Goal: Transaction & Acquisition: Download file/media

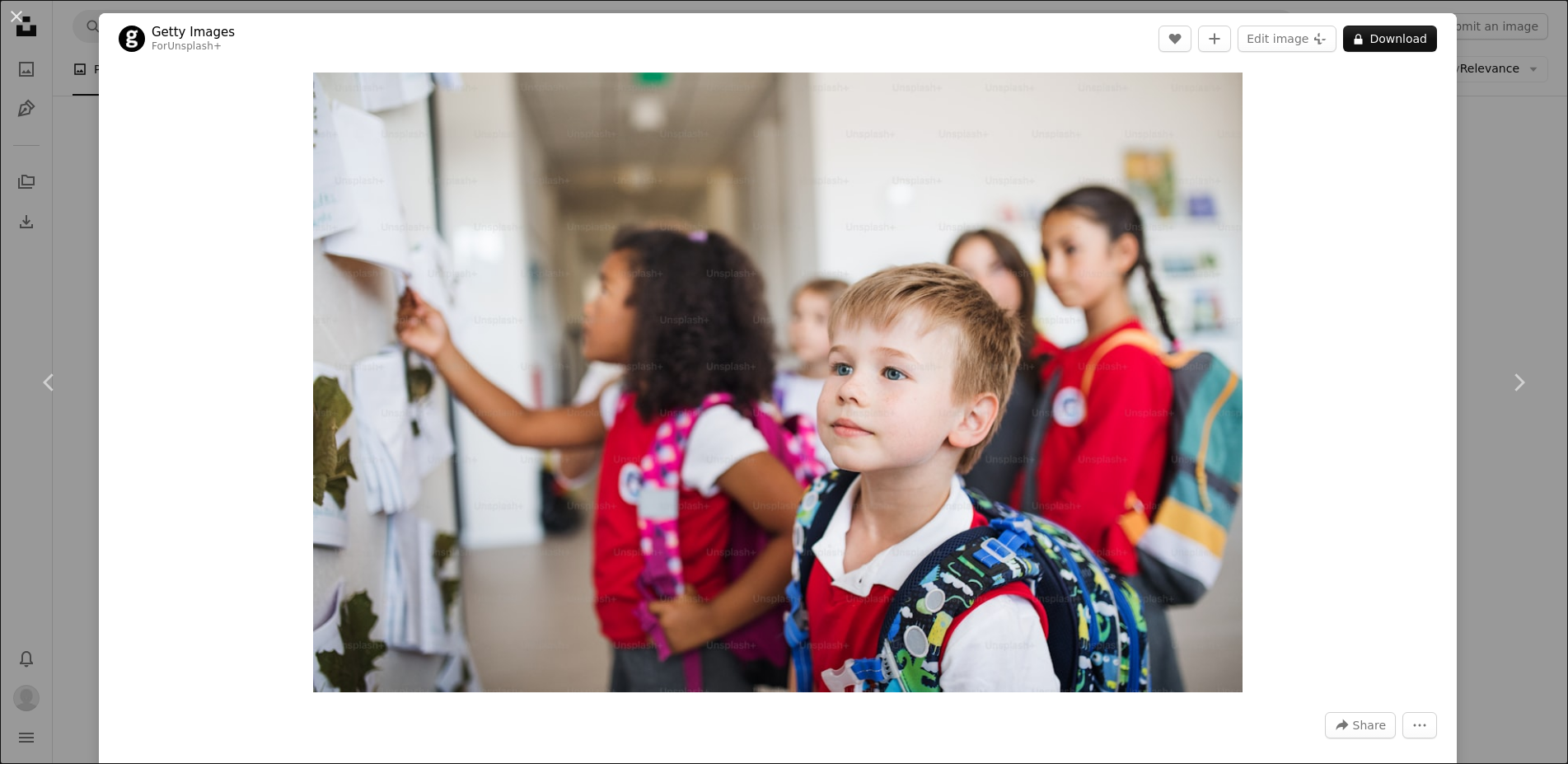
scroll to position [1447, 0]
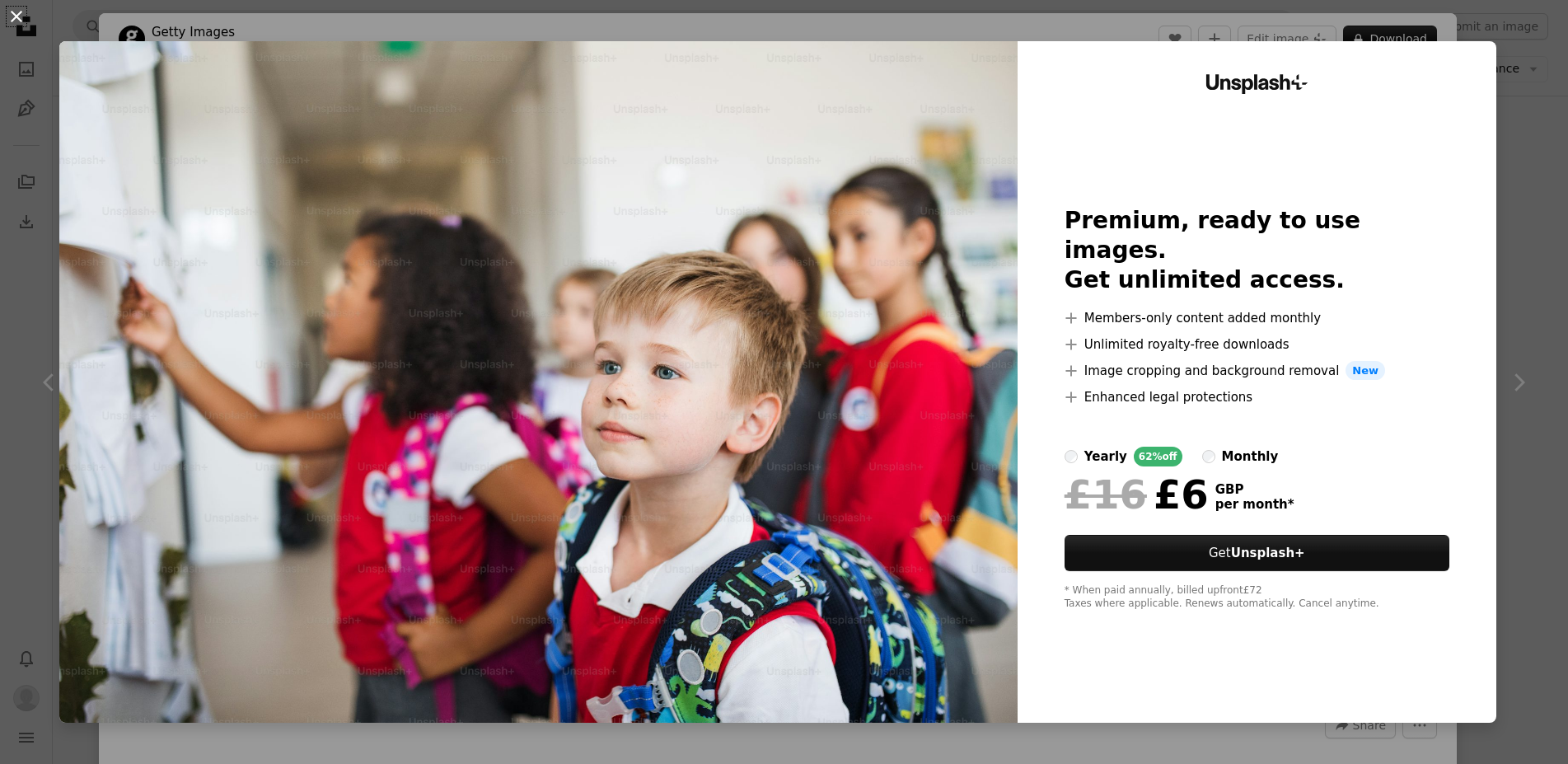
click at [14, 15] on button "An X shape" at bounding box center [16, 16] width 20 height 20
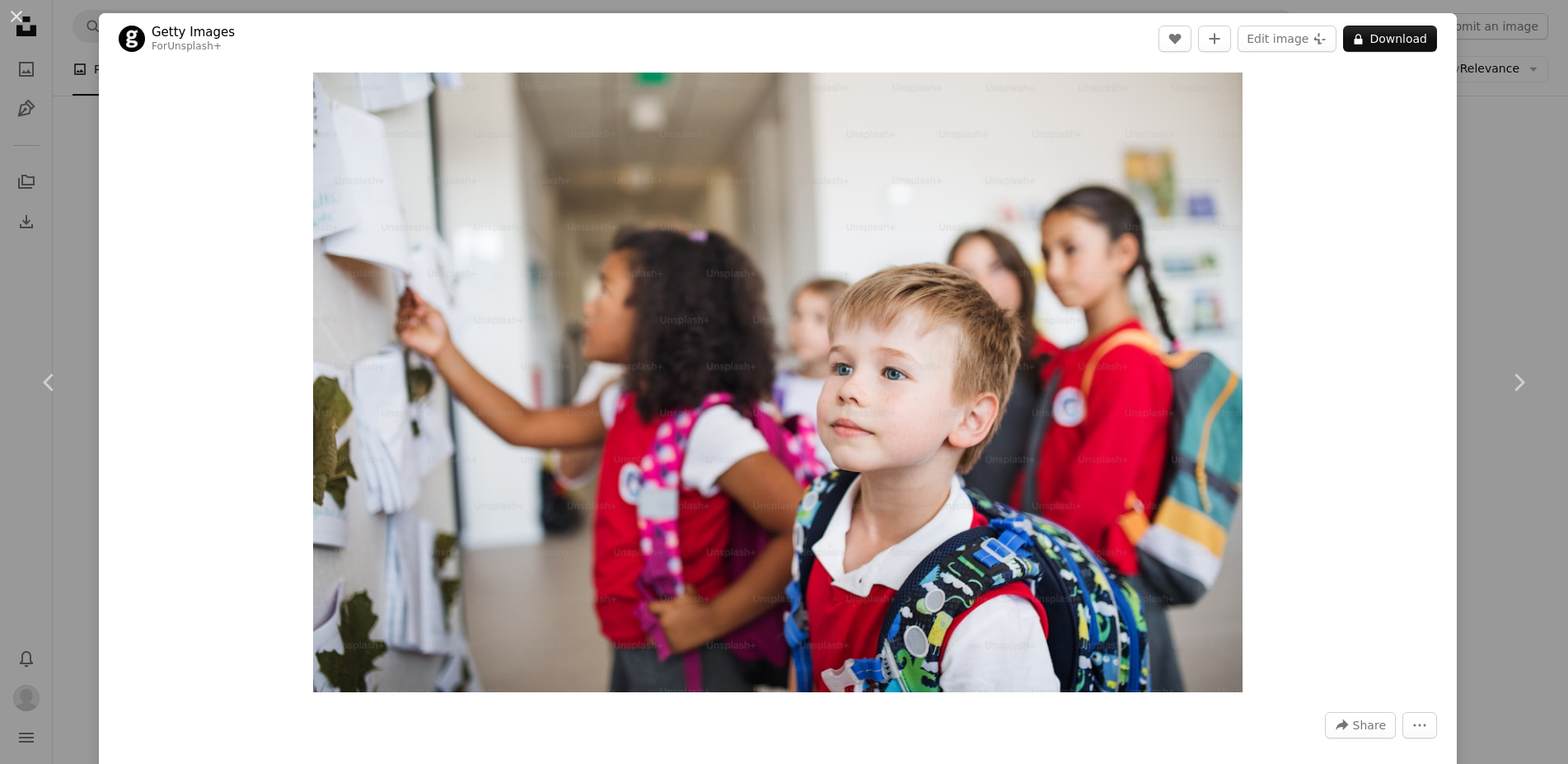
click at [1515, 165] on div "An X shape Chevron left Chevron right Getty Images For Unsplash+ A heart A plus…" at bounding box center [784, 382] width 1568 height 764
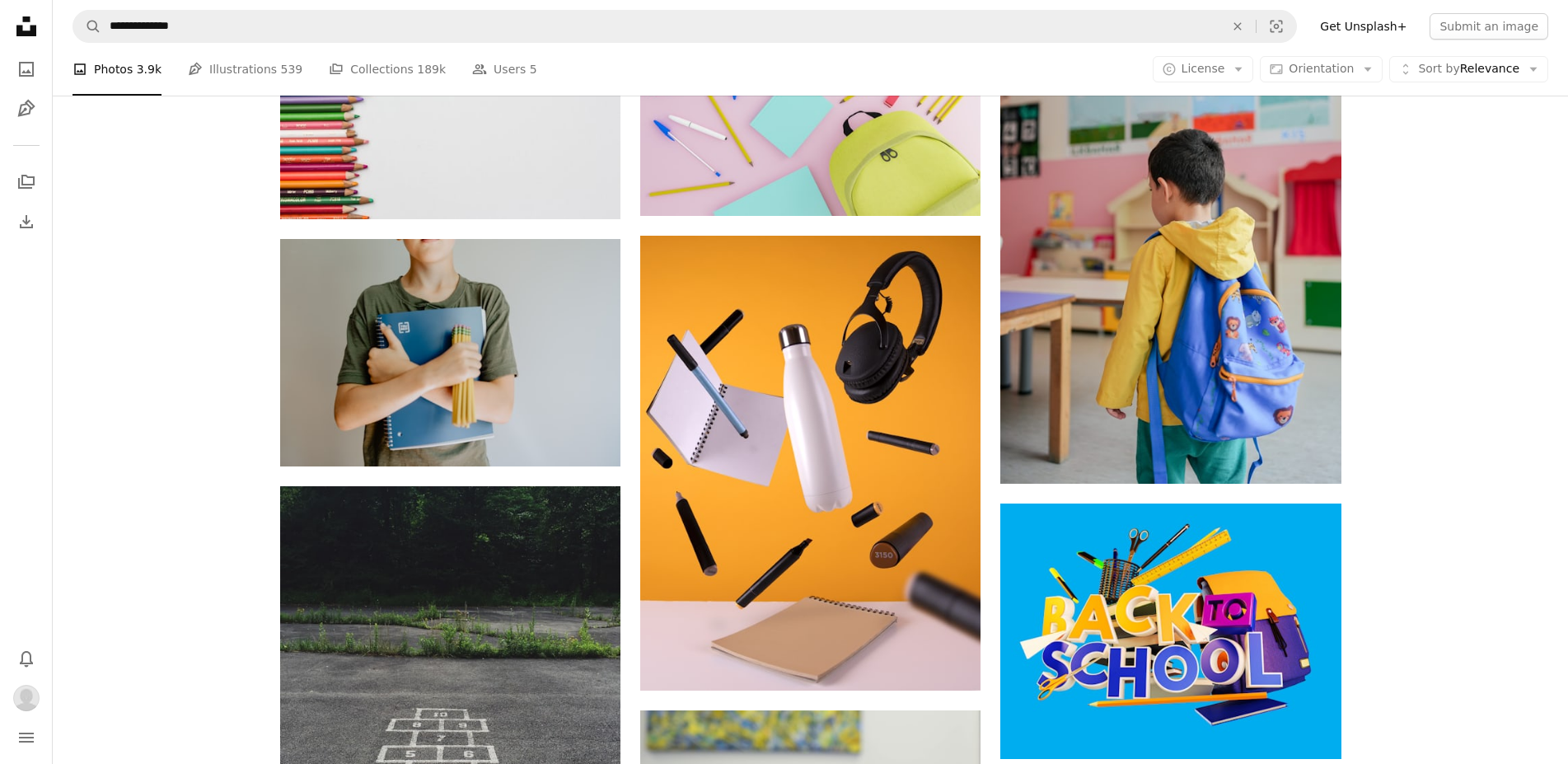
scroll to position [1446, 0]
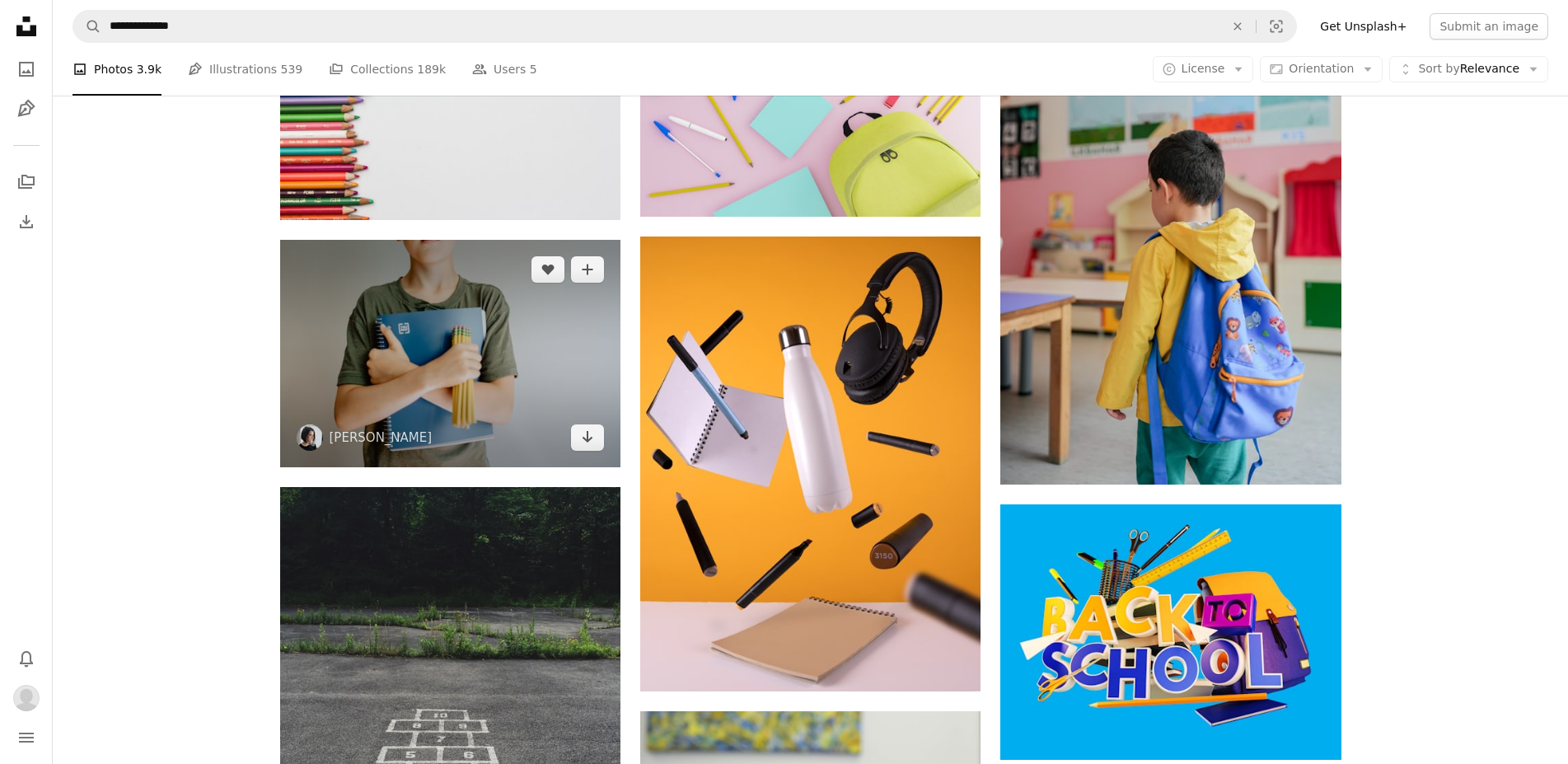
click at [445, 322] on img at bounding box center [450, 353] width 340 height 226
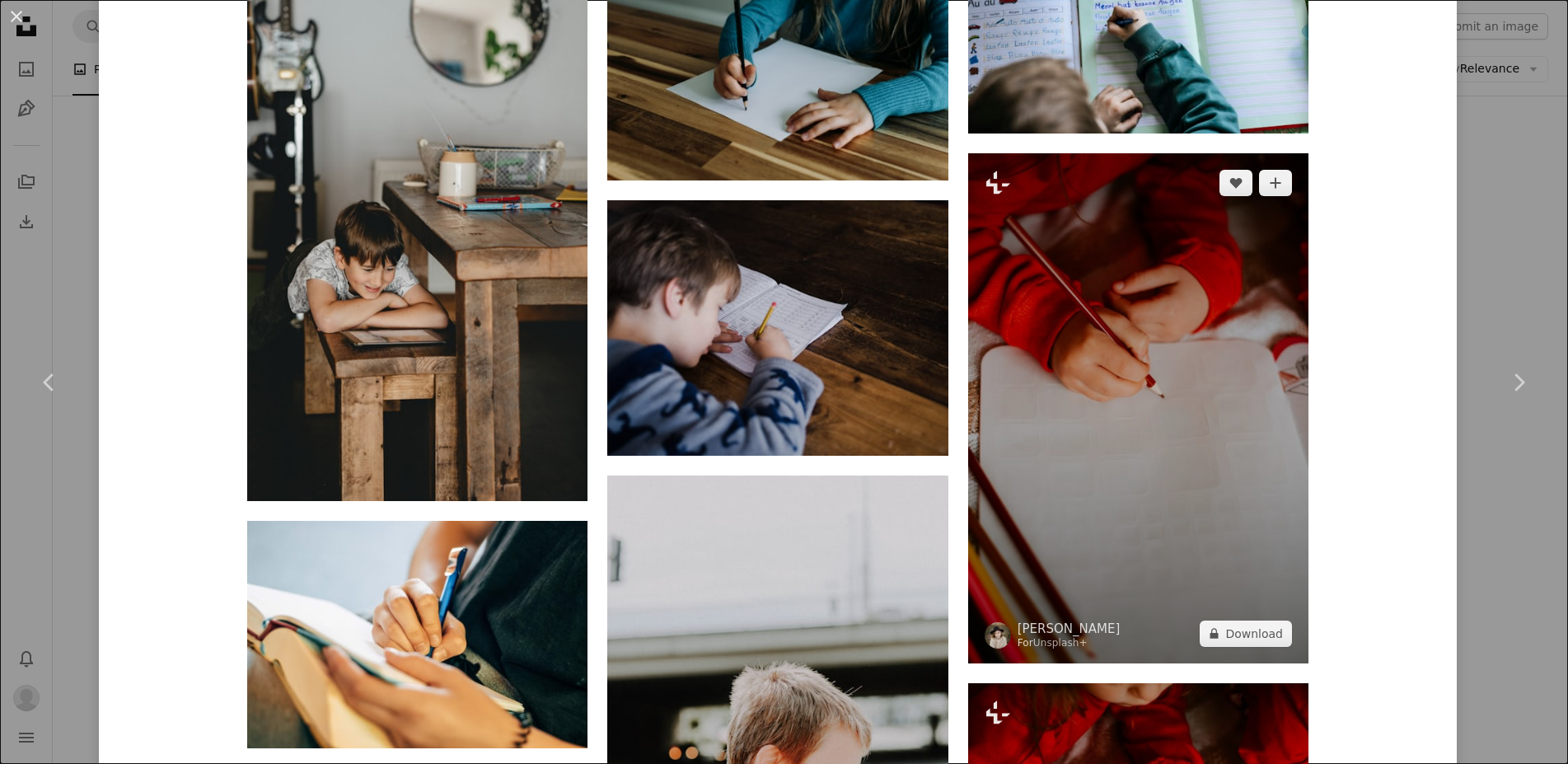
scroll to position [2274, 0]
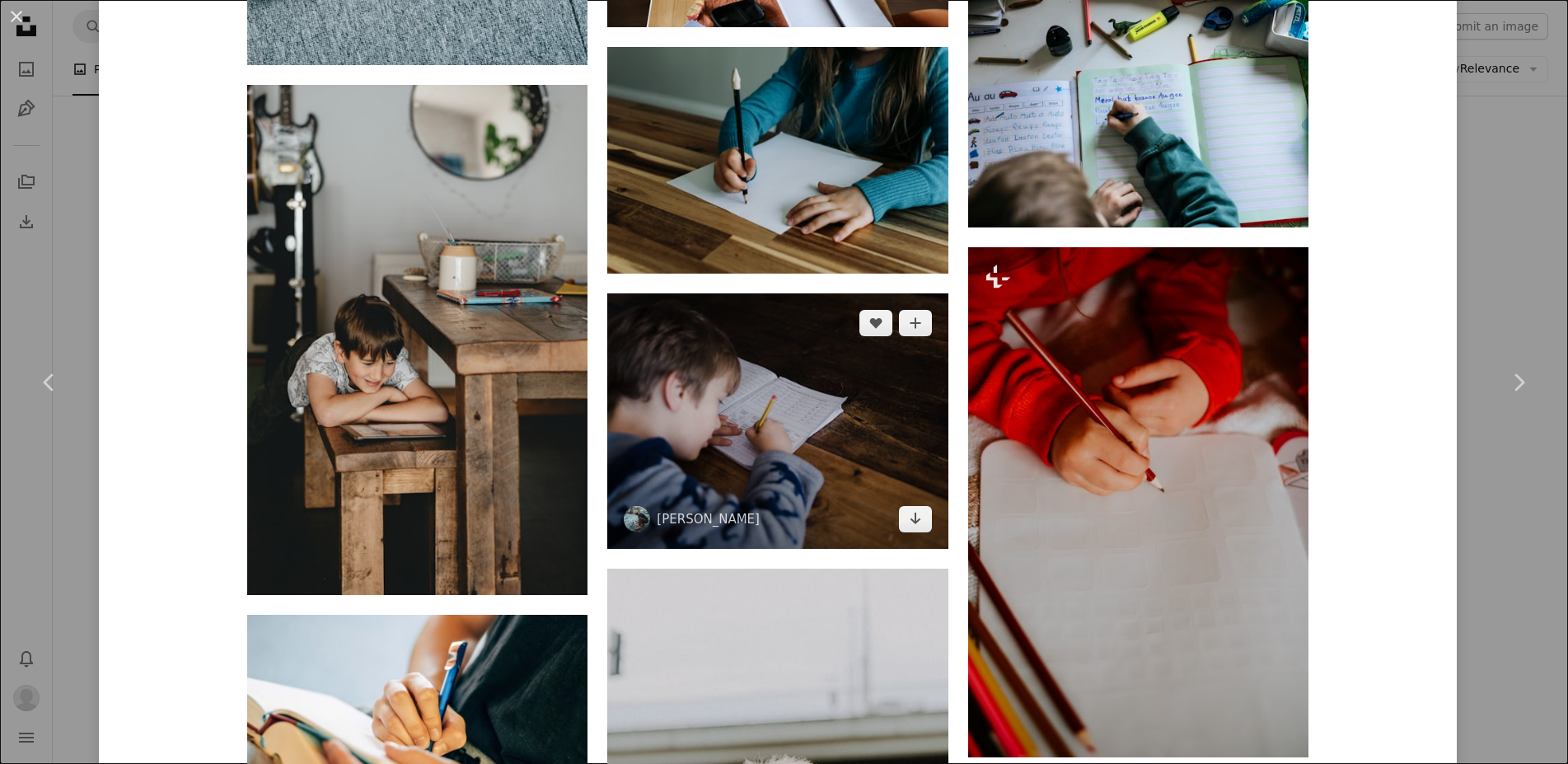
click at [817, 417] on img at bounding box center [776, 421] width 340 height 256
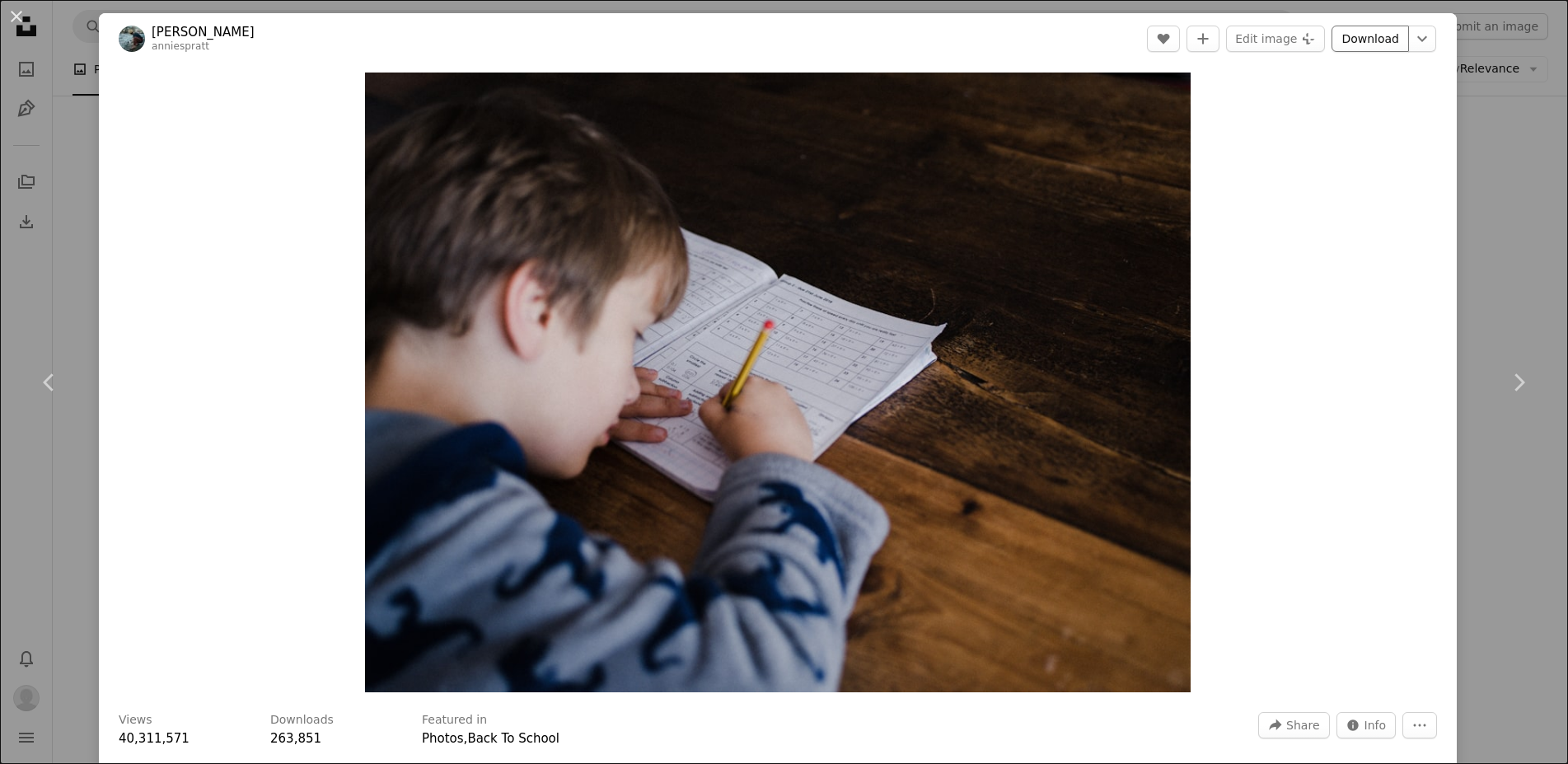
click at [1377, 39] on link "Download" at bounding box center [1370, 38] width 77 height 26
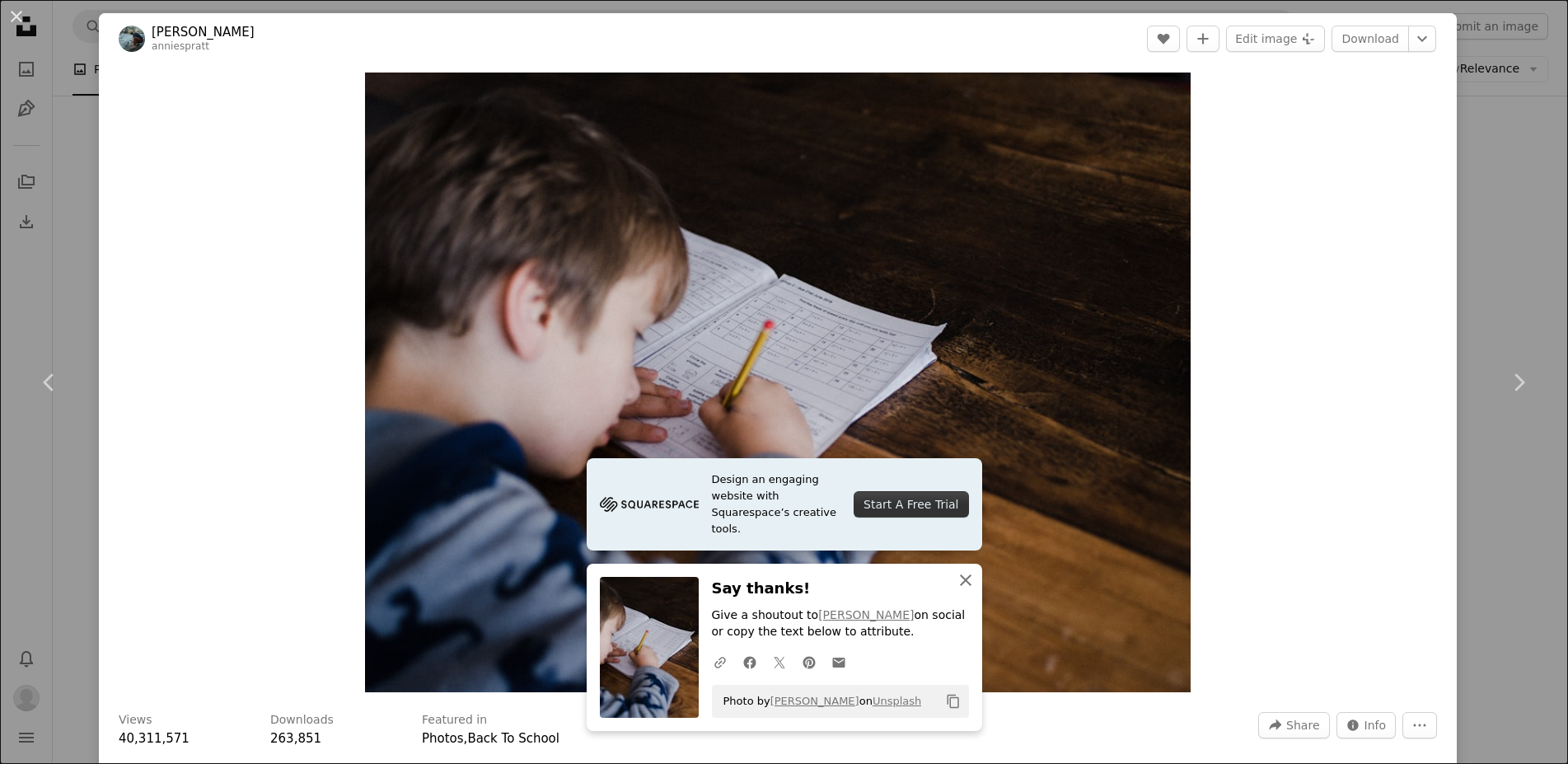
click at [959, 584] on icon "An X shape" at bounding box center [966, 580] width 20 height 20
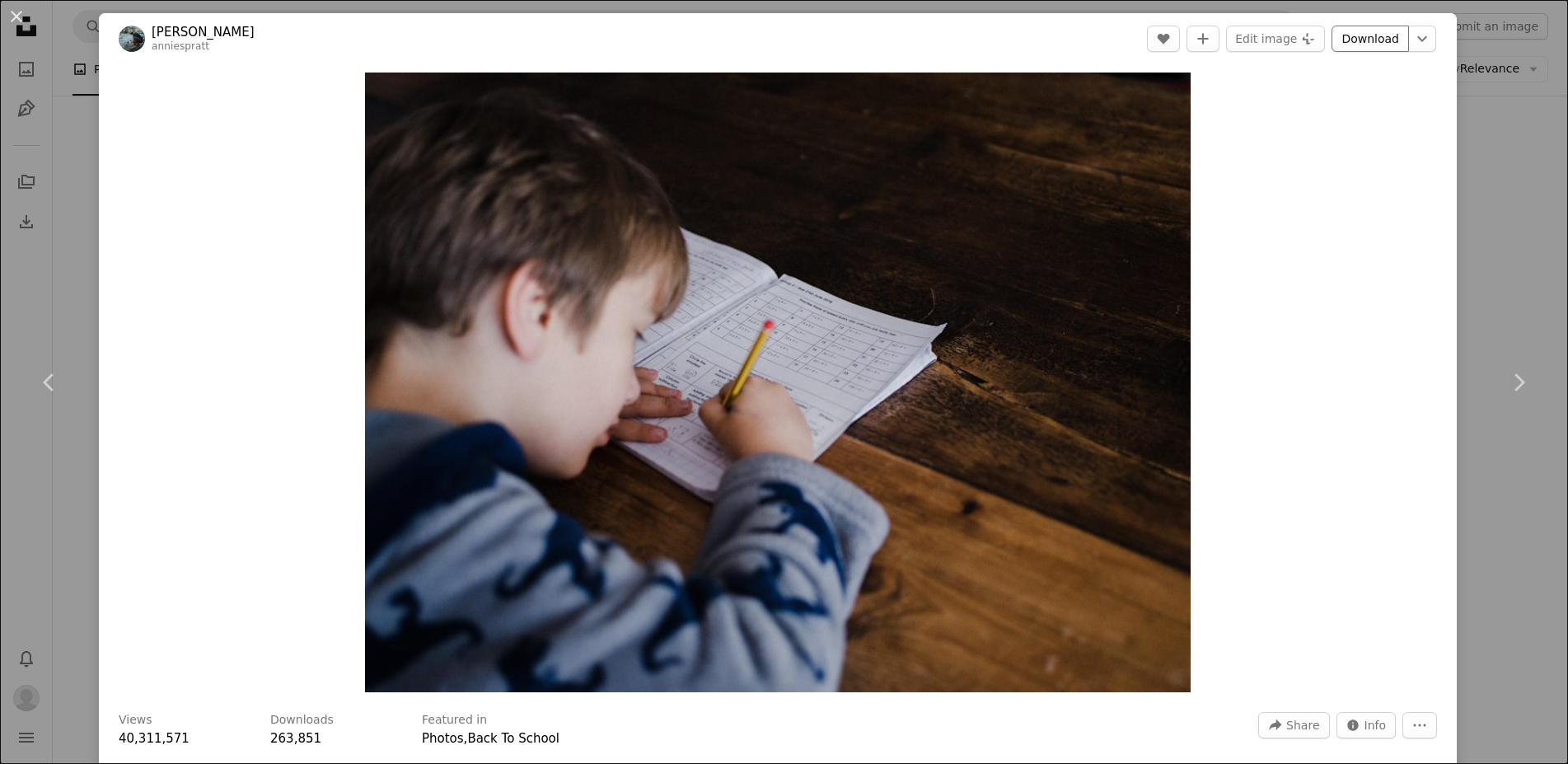
click at [1365, 45] on link "Download" at bounding box center [1370, 38] width 77 height 26
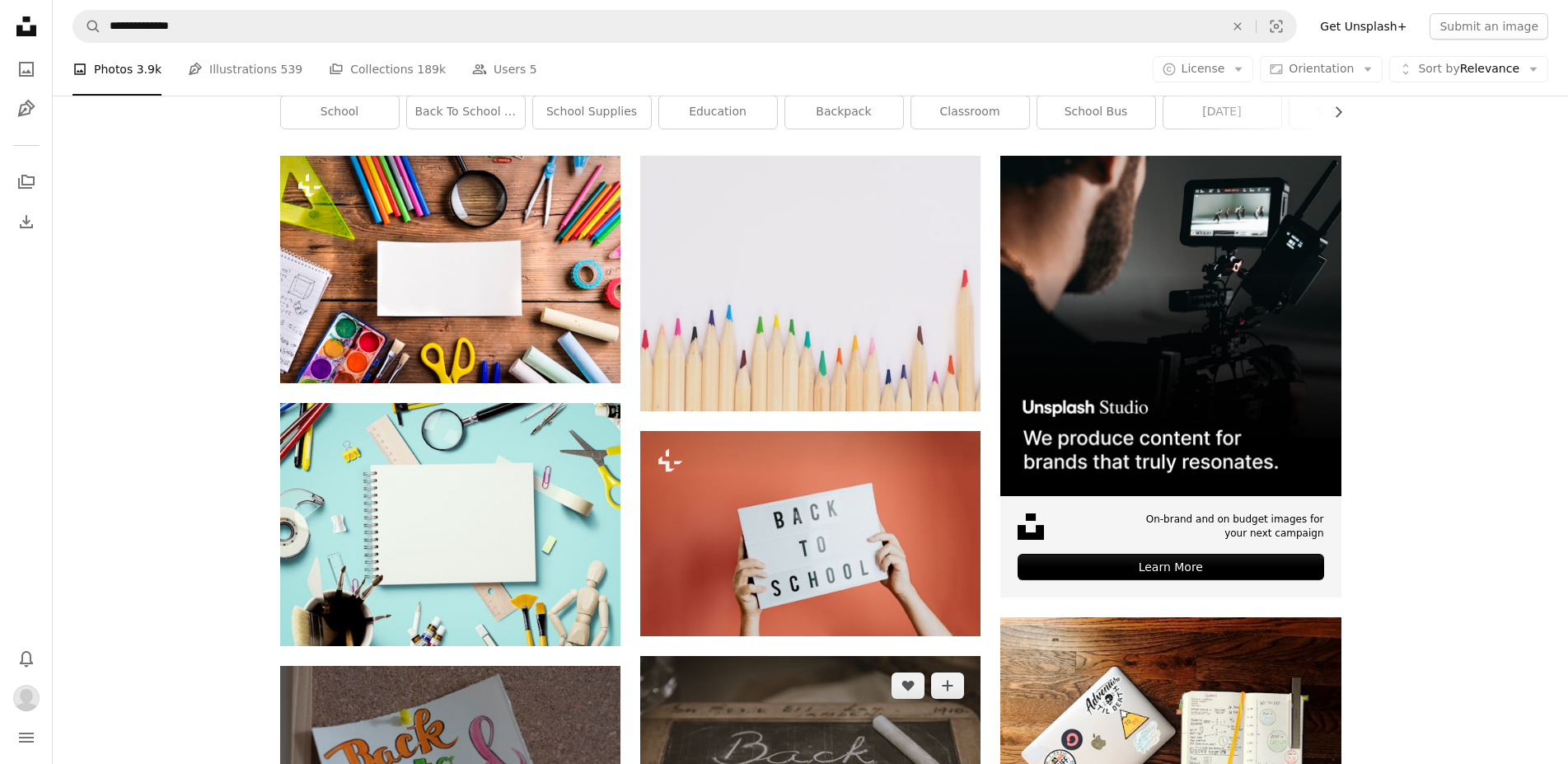
scroll to position [269, 0]
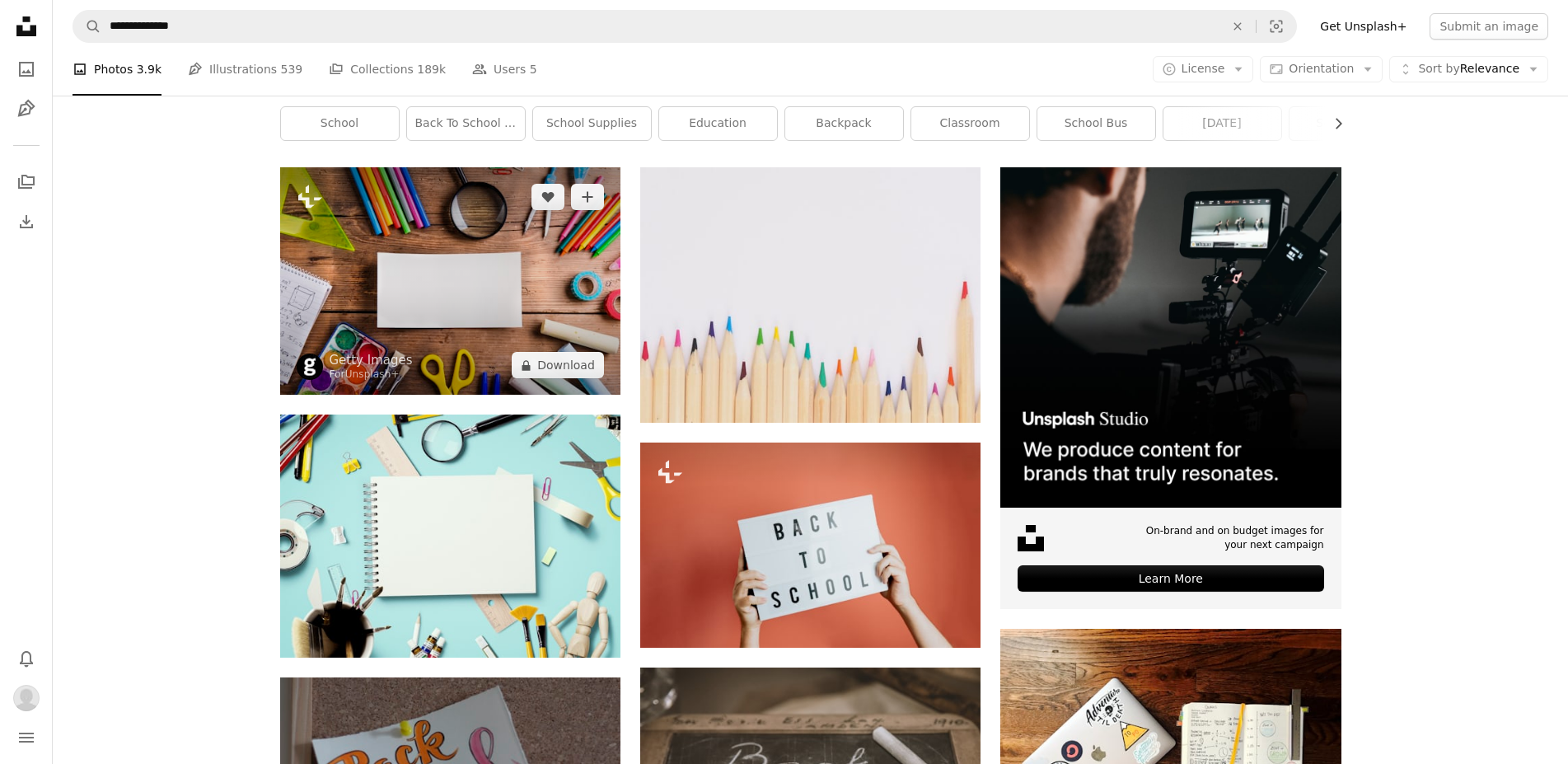
click at [384, 333] on img at bounding box center [450, 280] width 340 height 227
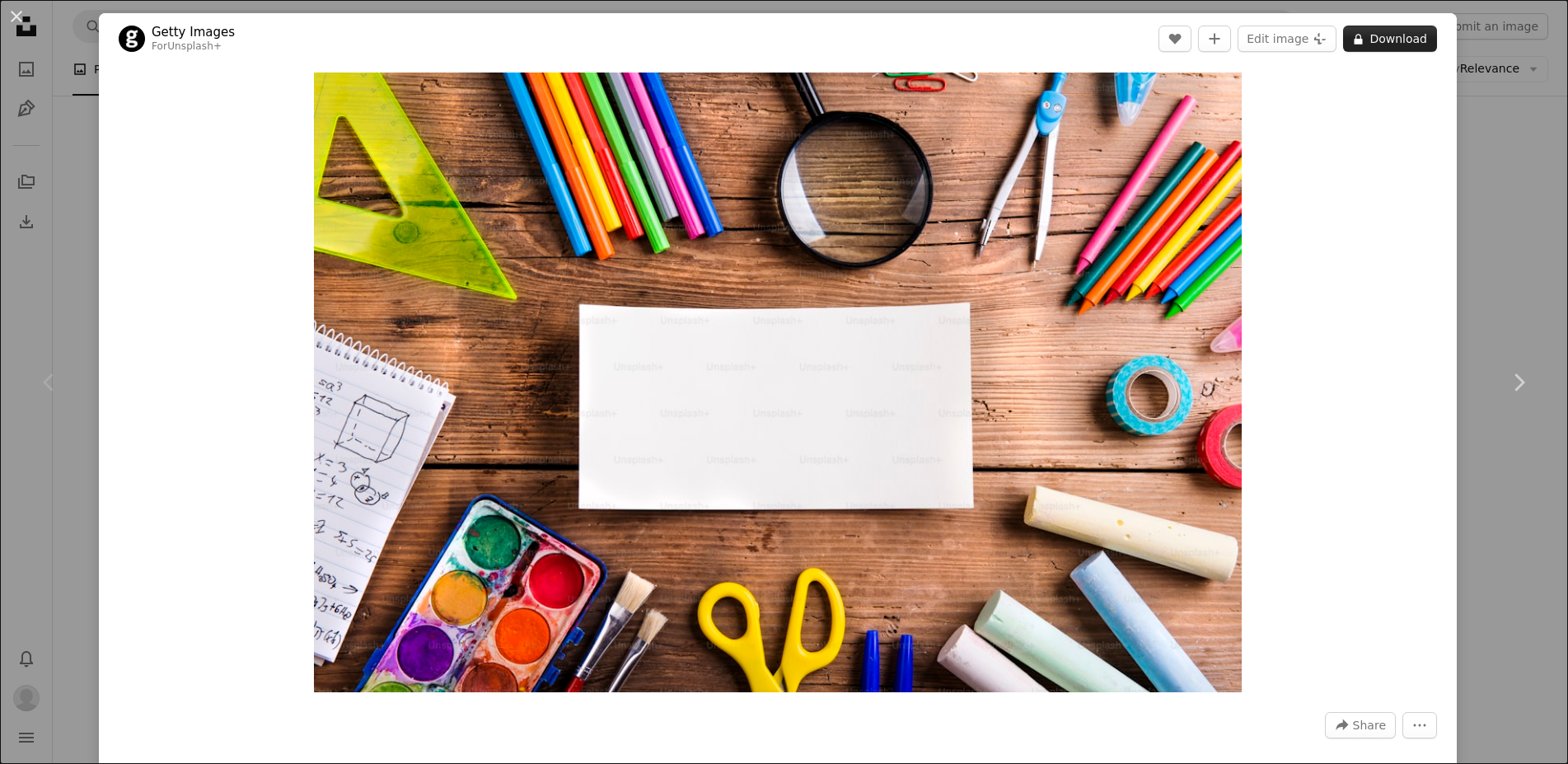
click at [1400, 35] on button "A lock Download" at bounding box center [1389, 38] width 94 height 26
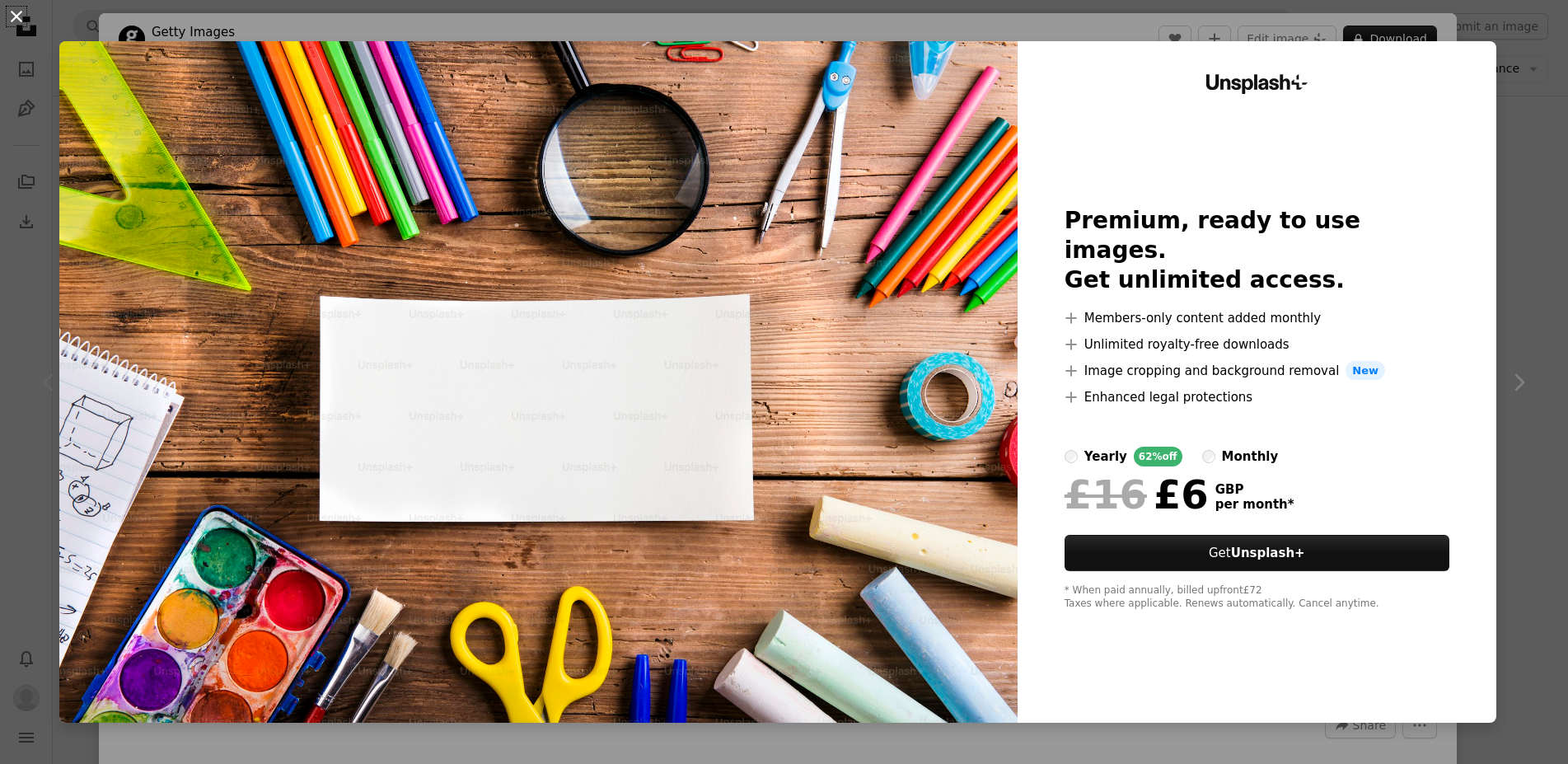
click at [18, 17] on button "An X shape" at bounding box center [16, 16] width 20 height 20
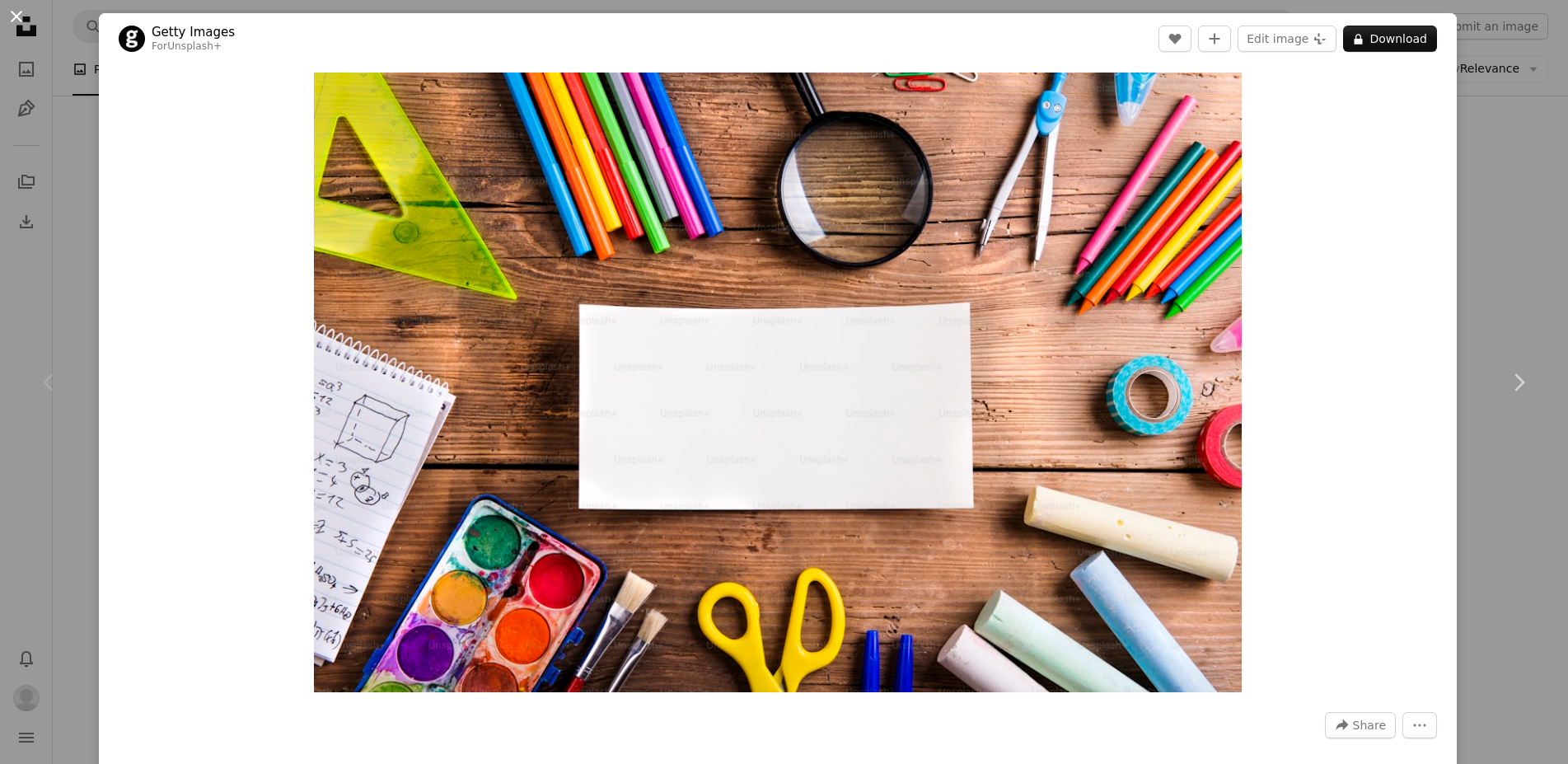
click at [17, 15] on button "An X shape" at bounding box center [16, 16] width 20 height 20
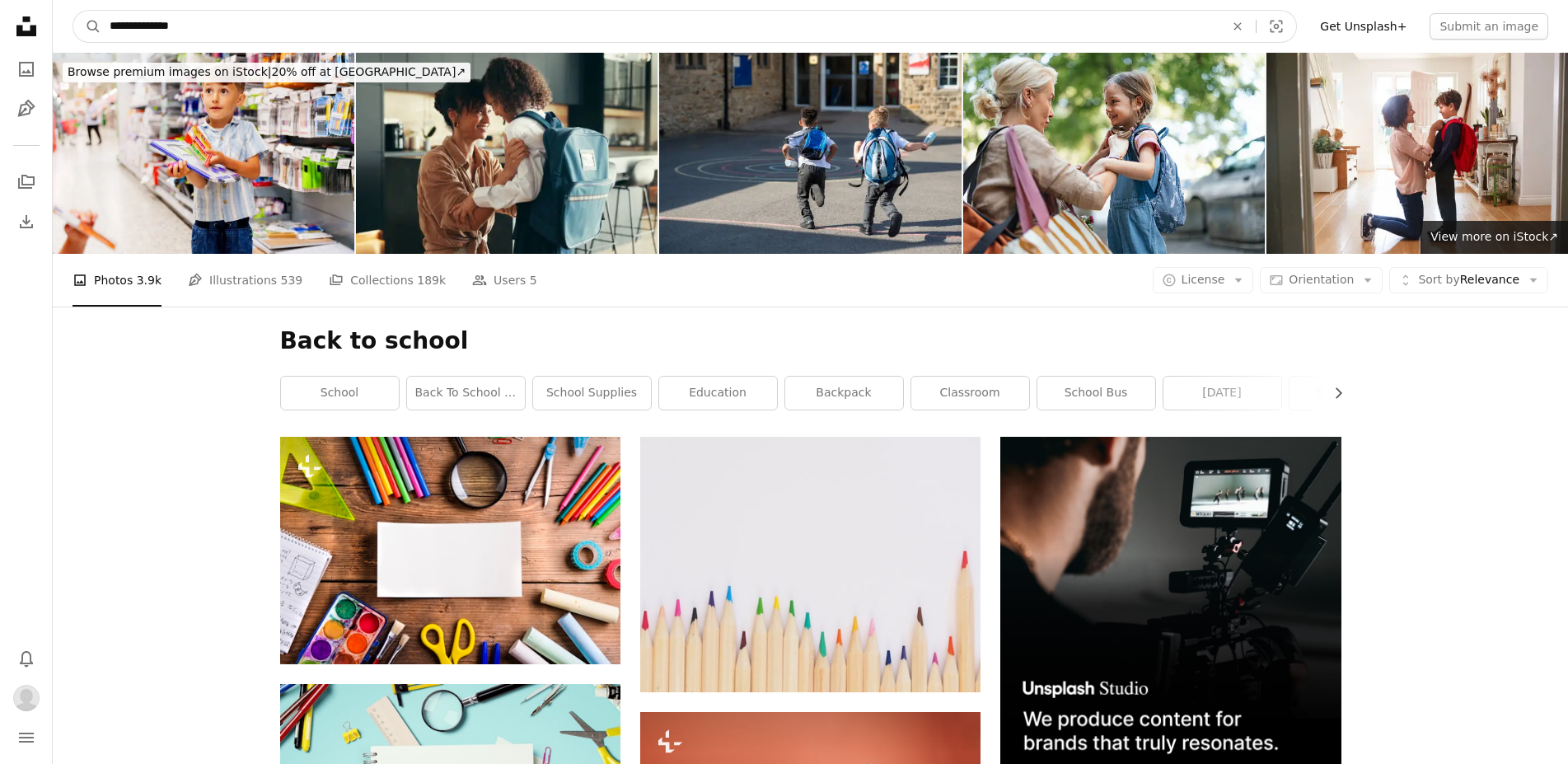
click at [215, 23] on input "**********" at bounding box center [660, 26] width 1117 height 31
type input "*"
type input "**********"
click button "A magnifying glass" at bounding box center [87, 26] width 28 height 31
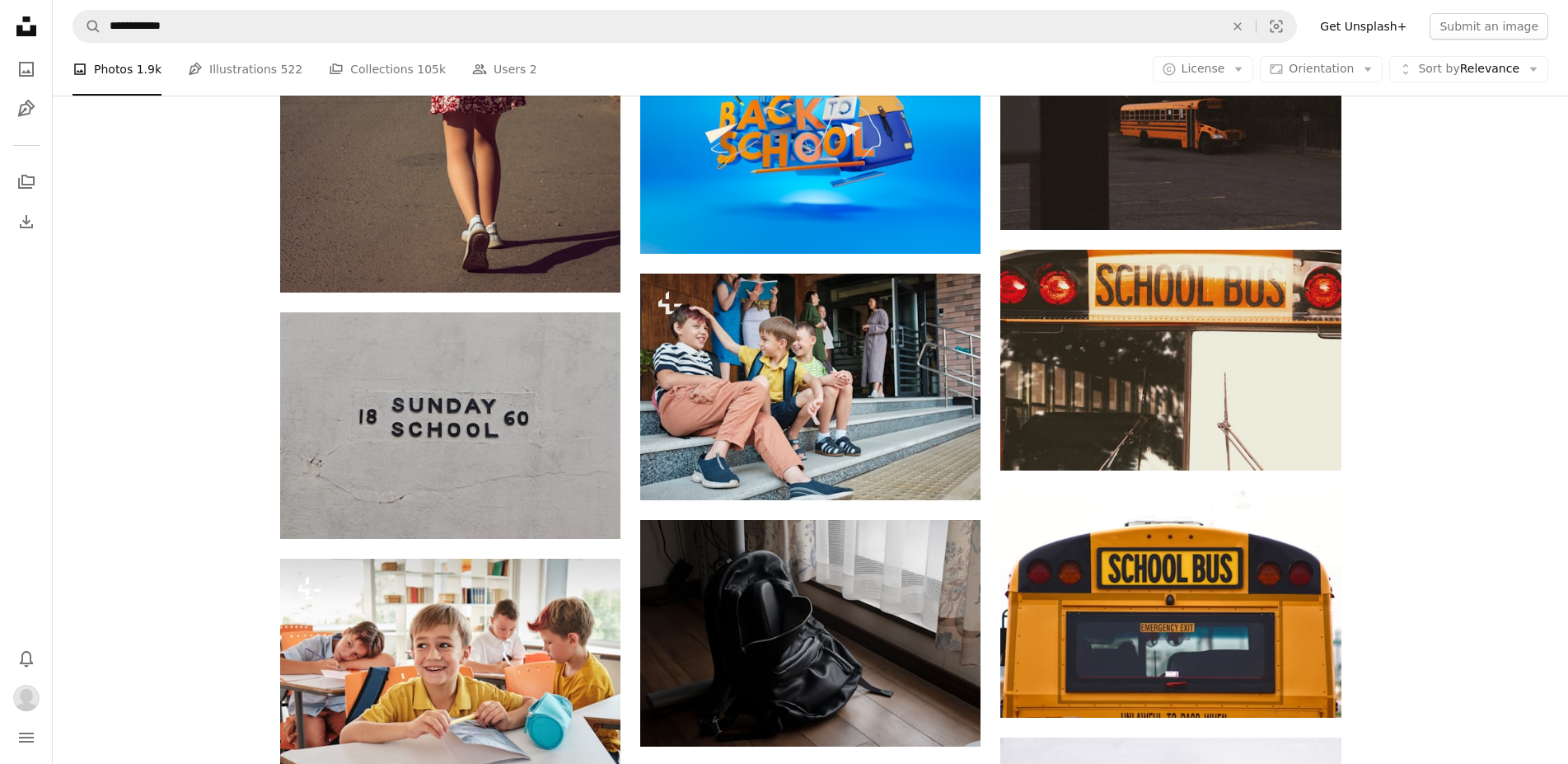
scroll to position [1849, 0]
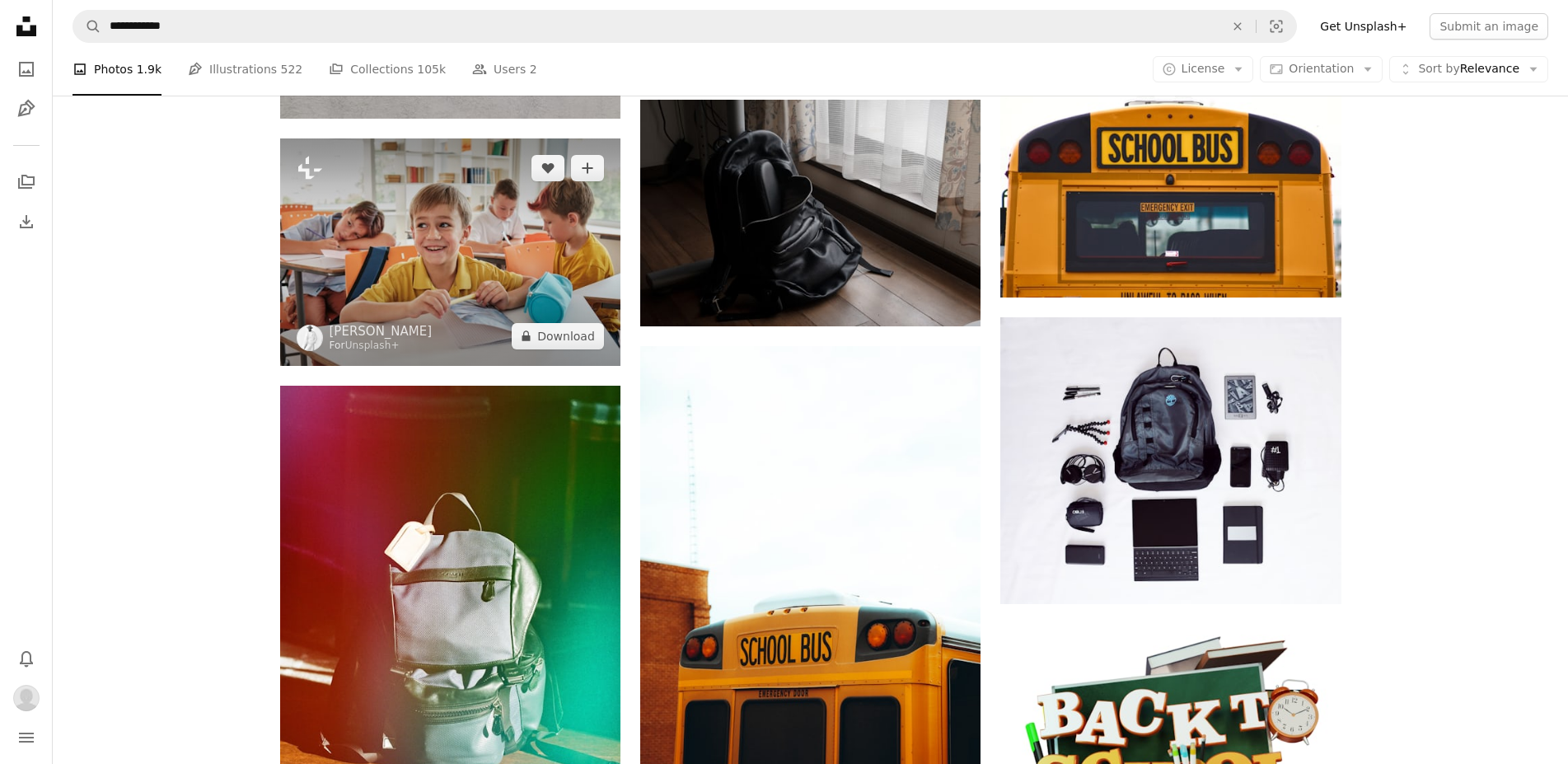
click at [495, 245] on img at bounding box center [450, 251] width 340 height 226
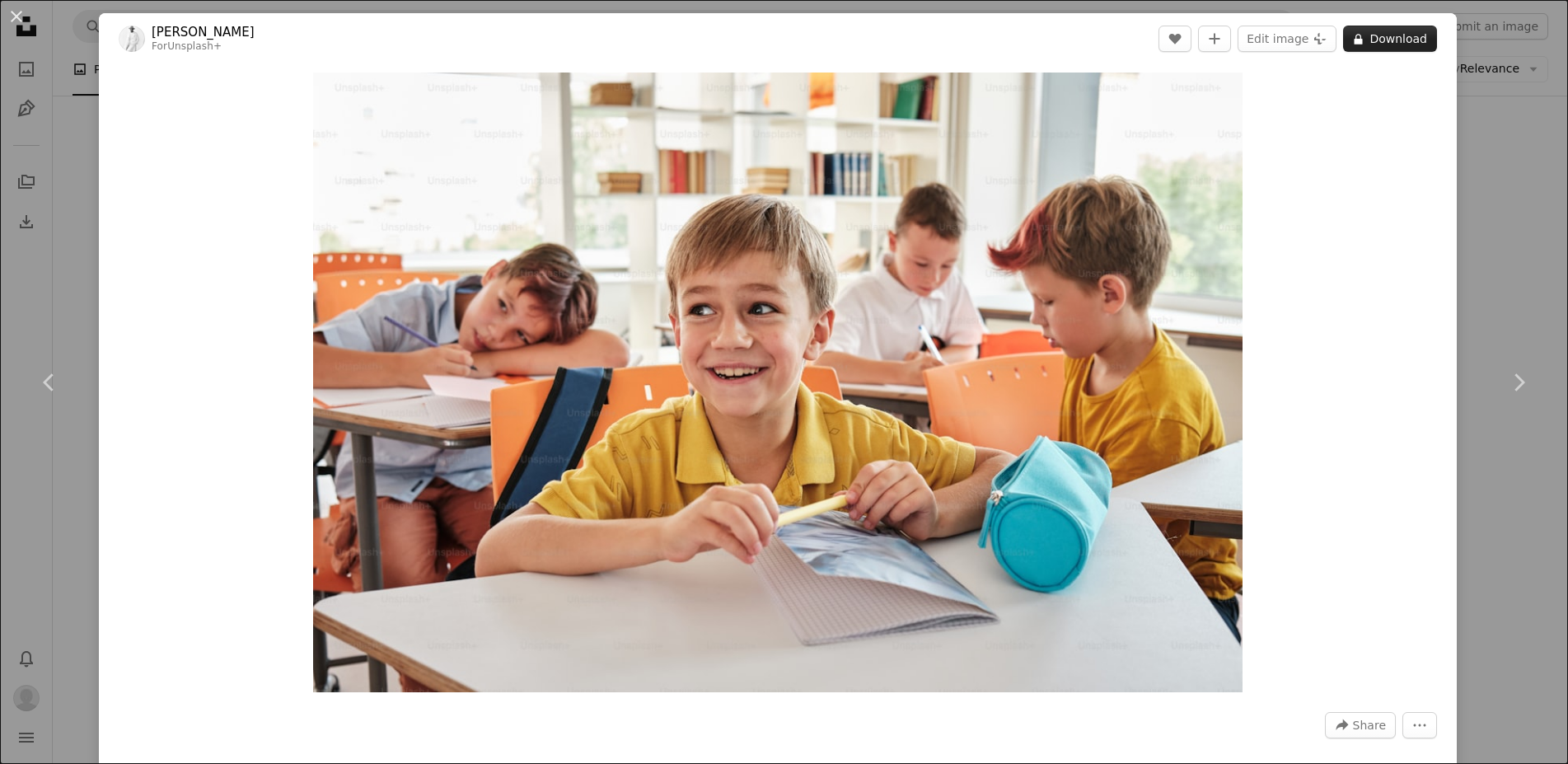
click at [1387, 35] on button "A lock Download" at bounding box center [1389, 38] width 94 height 26
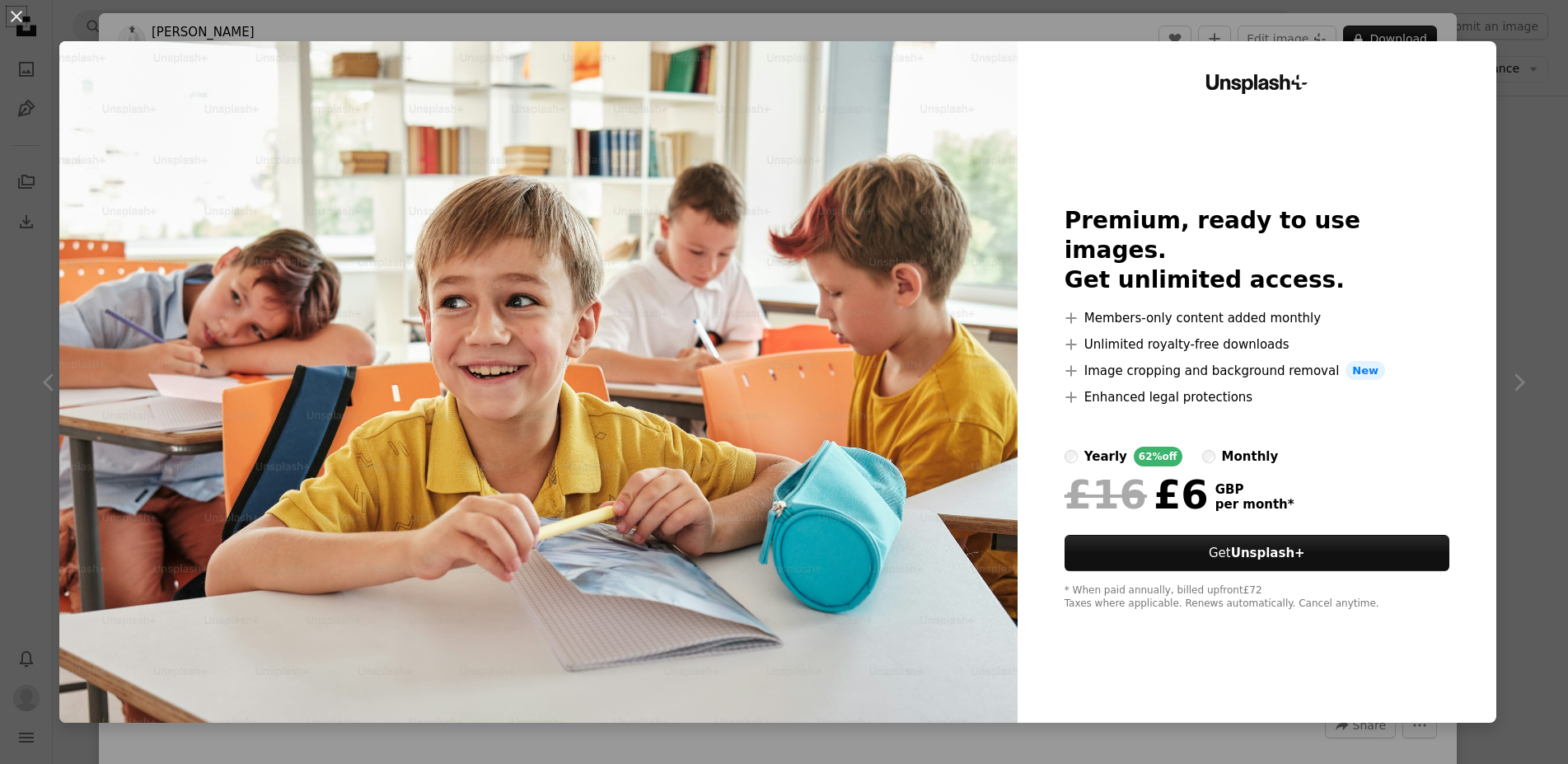
drag, startPoint x: 18, startPoint y: 16, endPoint x: 61, endPoint y: 52, distance: 56.1
click at [18, 18] on button "An X shape" at bounding box center [16, 16] width 20 height 20
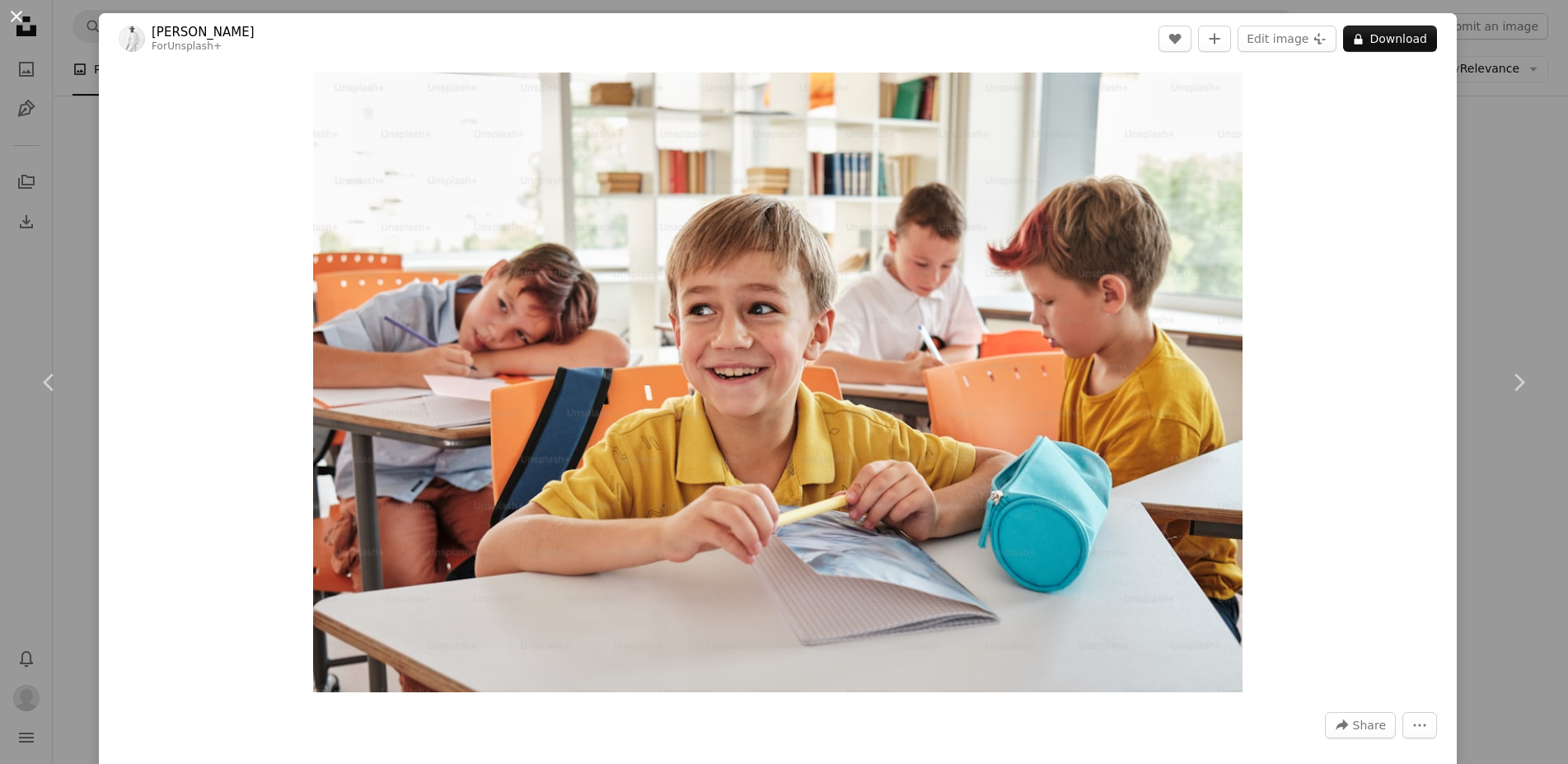
click at [20, 15] on button "An X shape" at bounding box center [16, 16] width 20 height 20
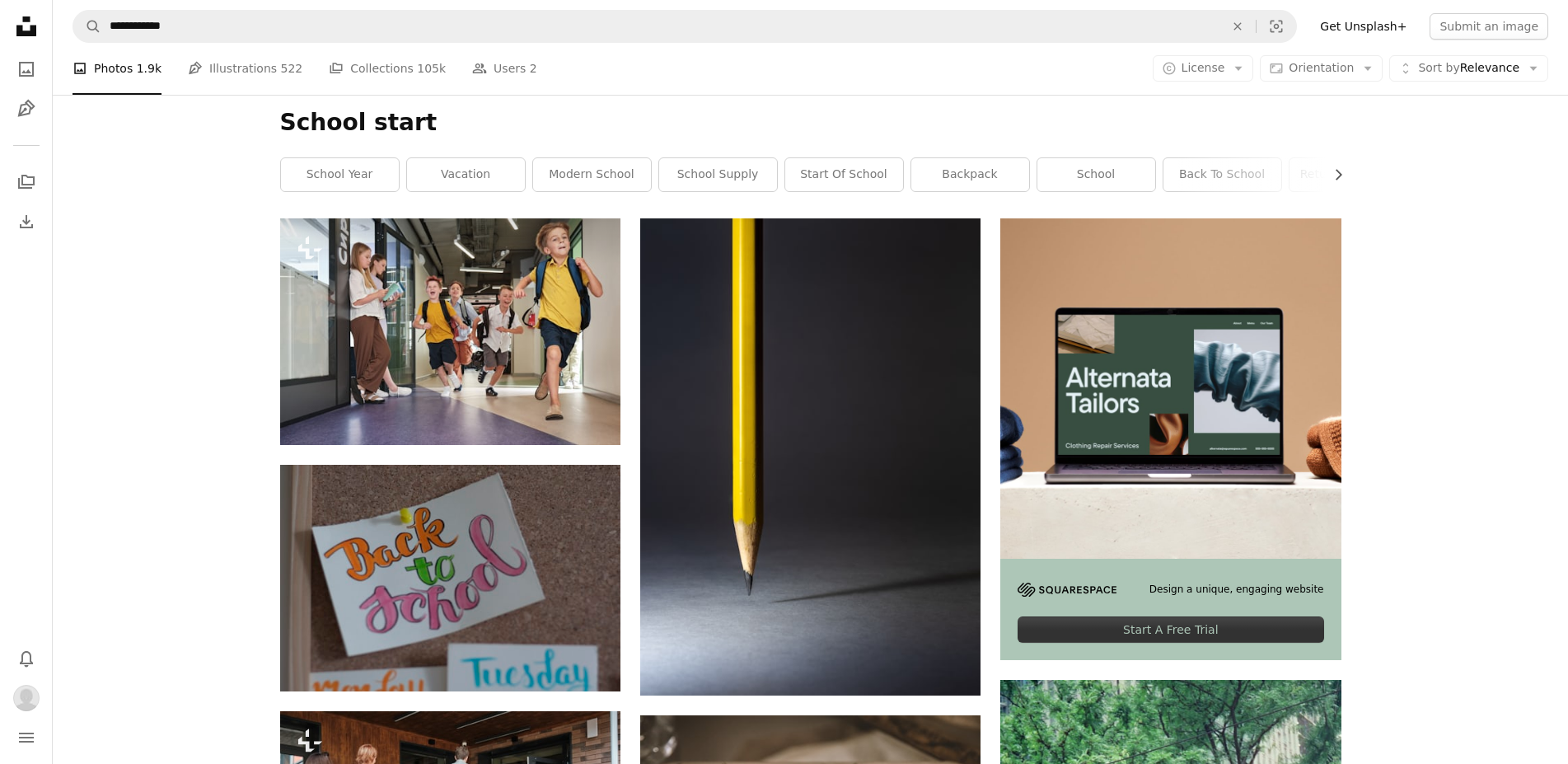
scroll to position [252, 0]
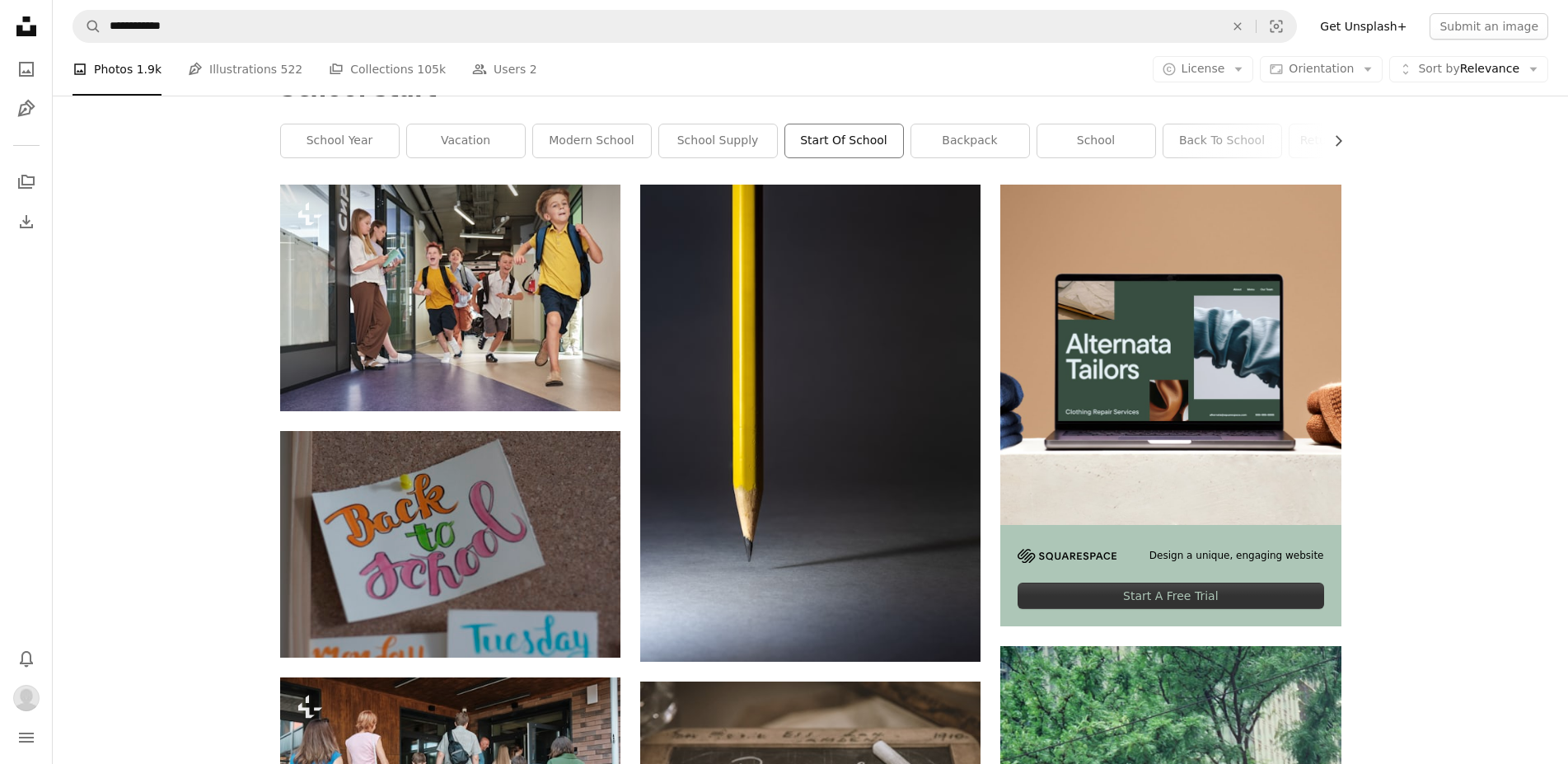
click at [837, 144] on link "start of school" at bounding box center [844, 141] width 118 height 33
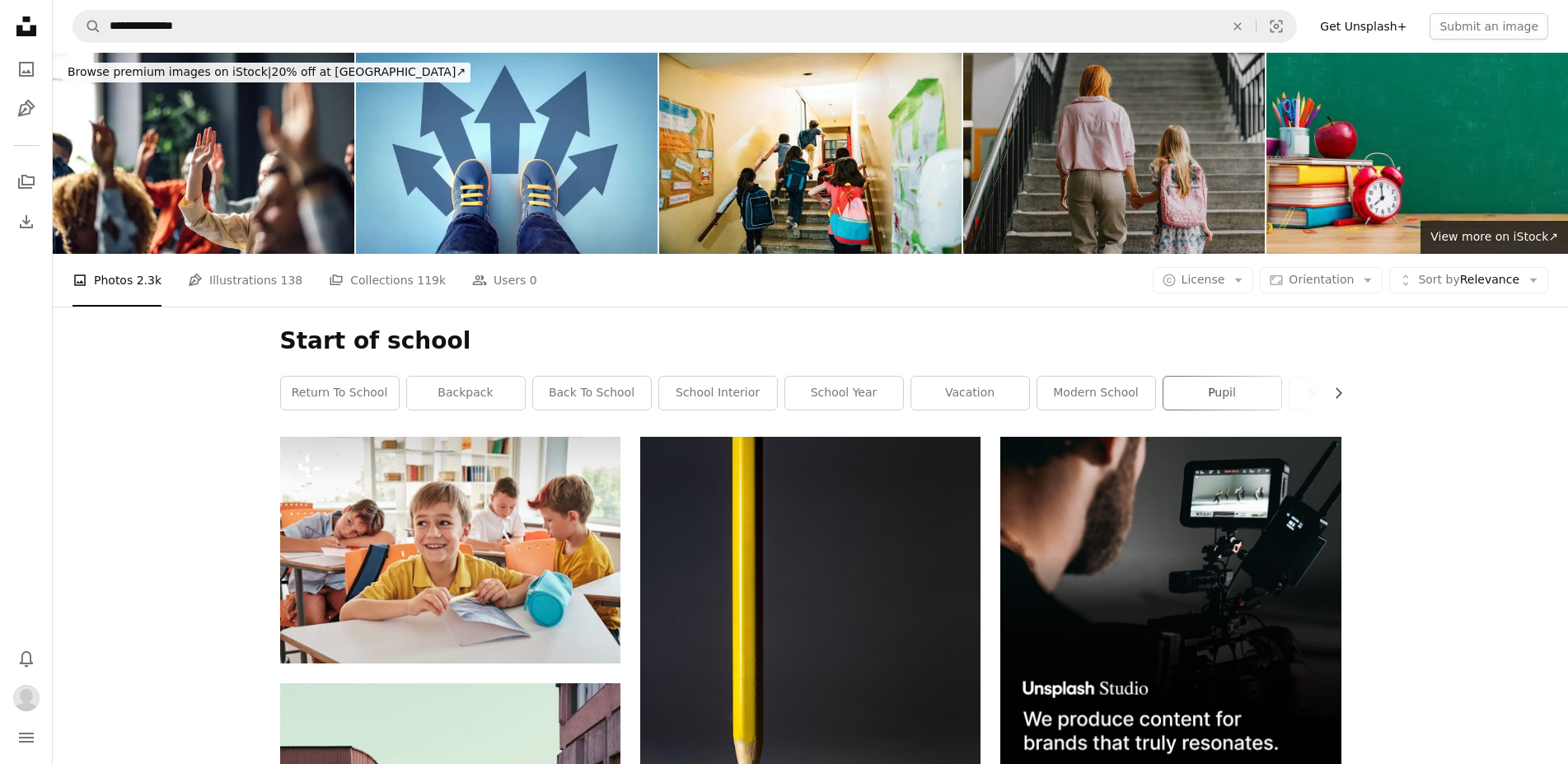
click at [1221, 393] on link "pupil" at bounding box center [1222, 392] width 118 height 33
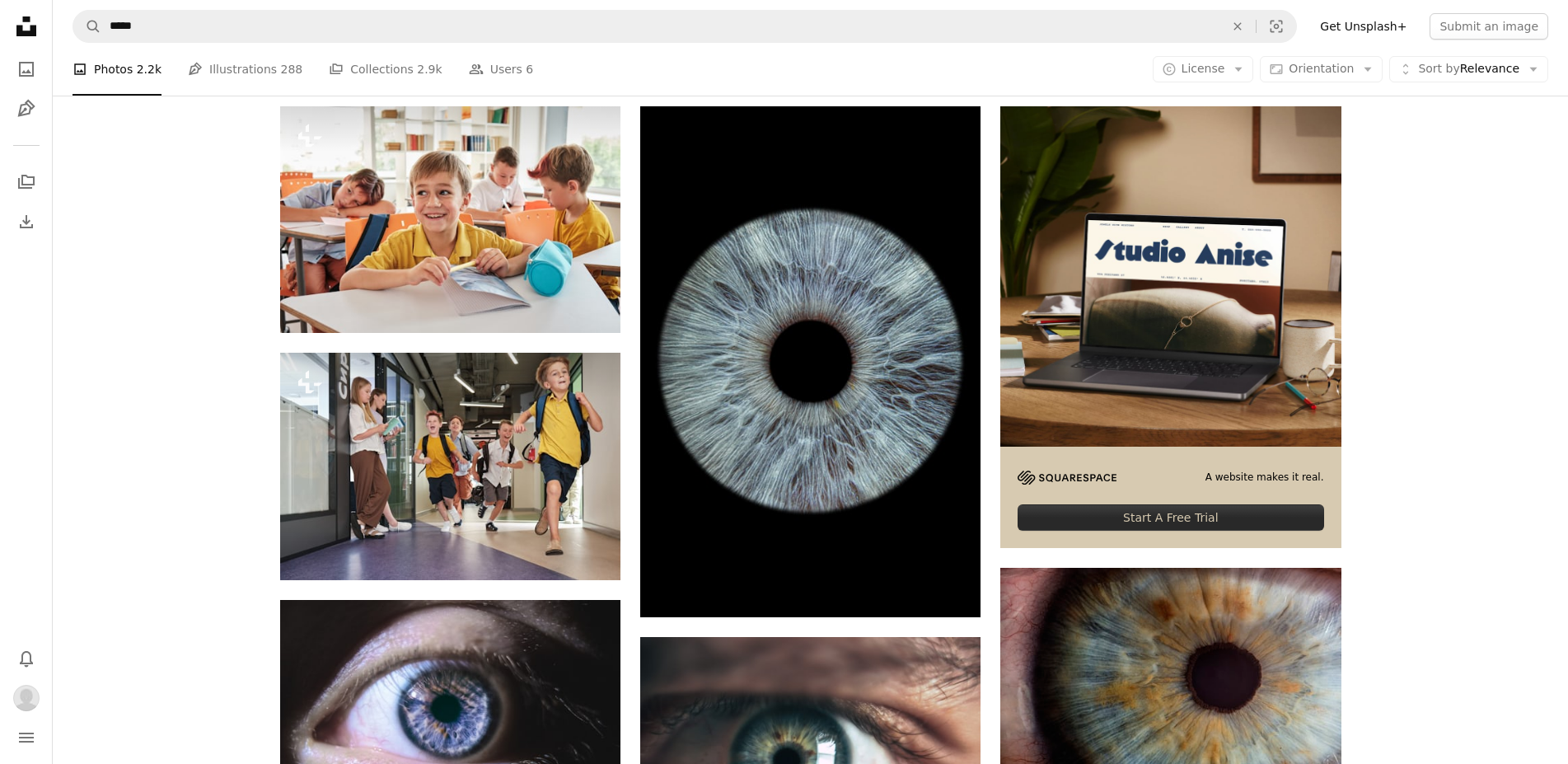
scroll to position [252, 0]
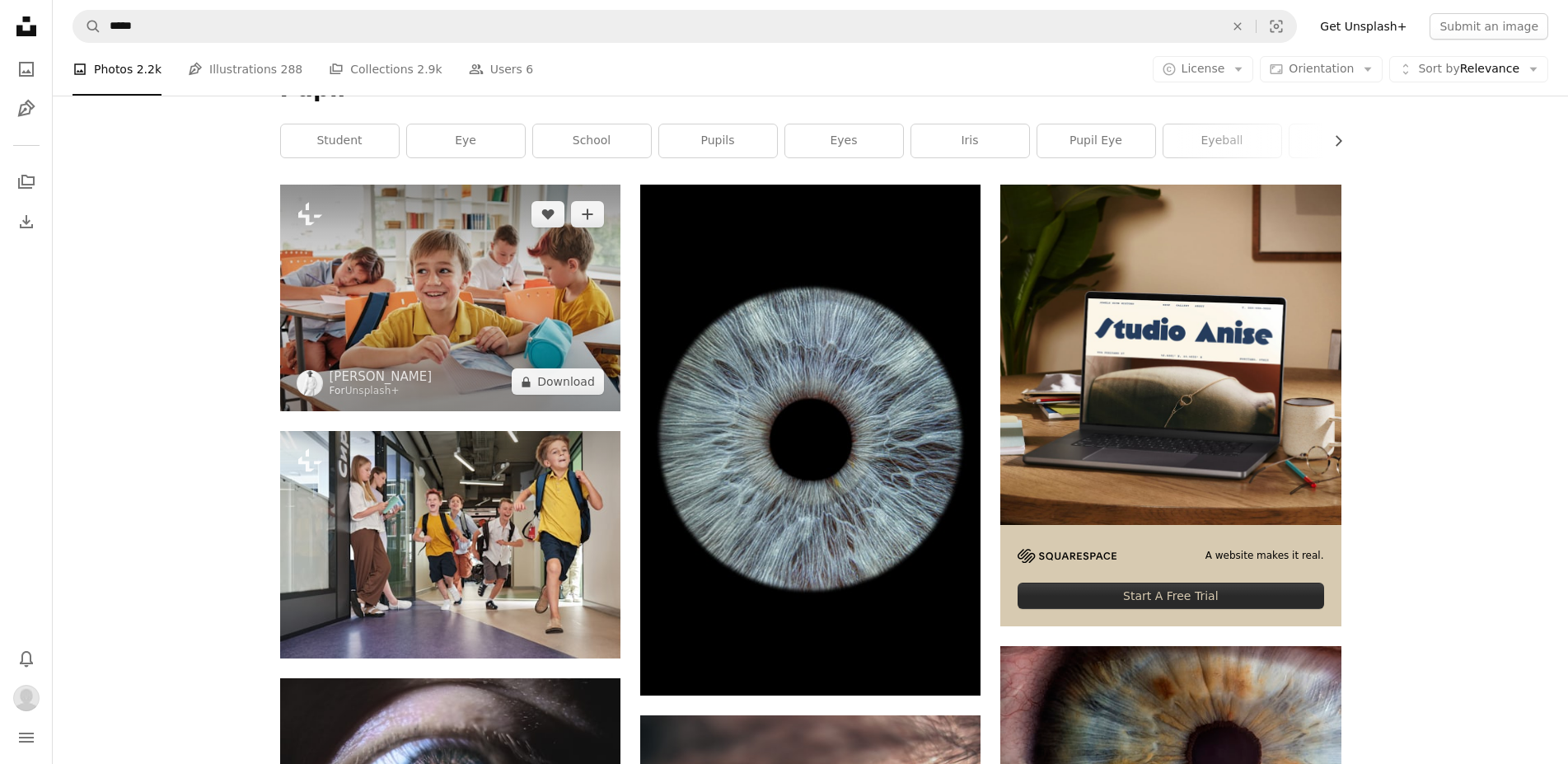
click at [410, 324] on img at bounding box center [450, 298] width 340 height 226
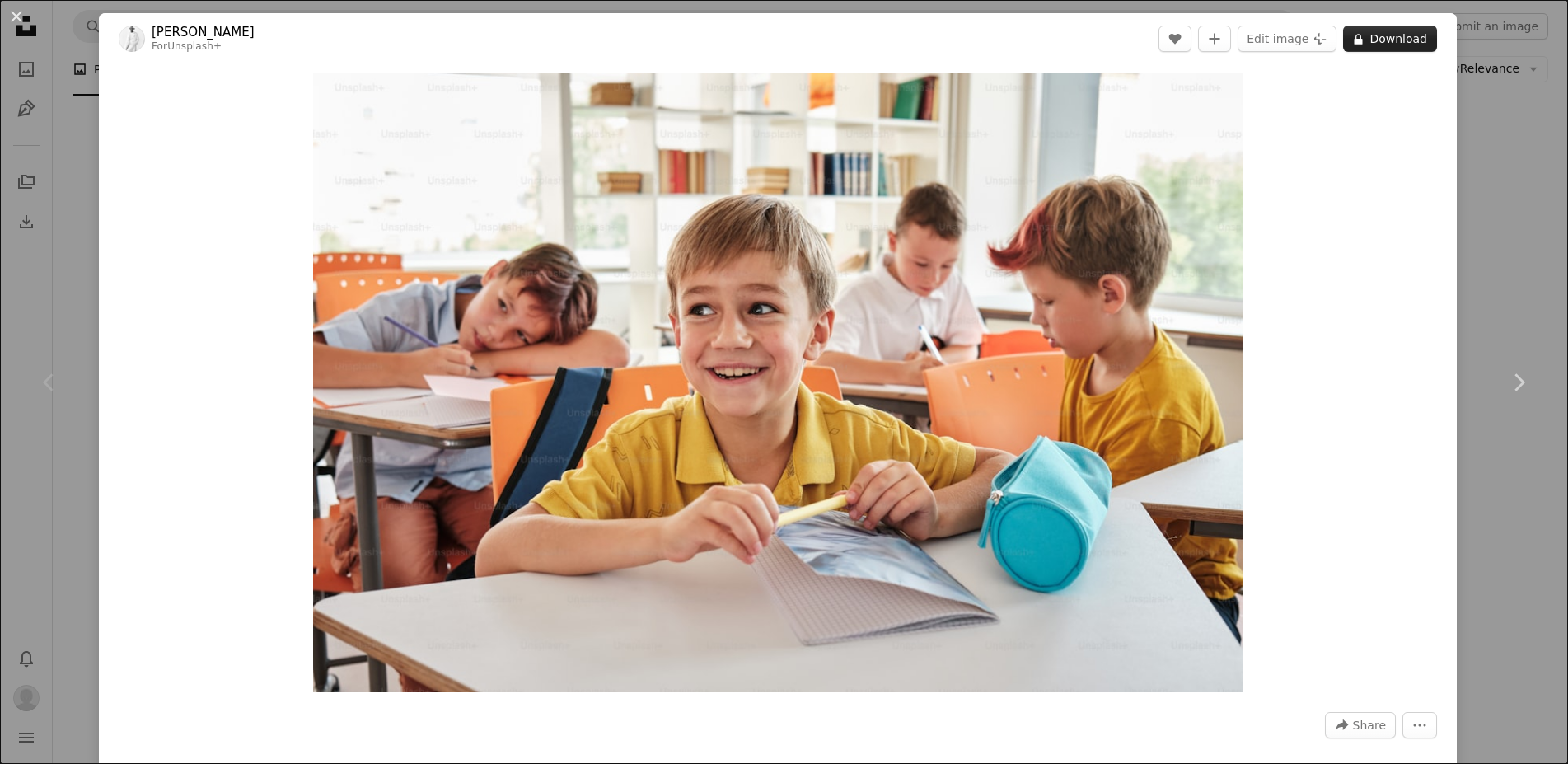
click at [1415, 39] on button "A lock Download" at bounding box center [1389, 38] width 94 height 26
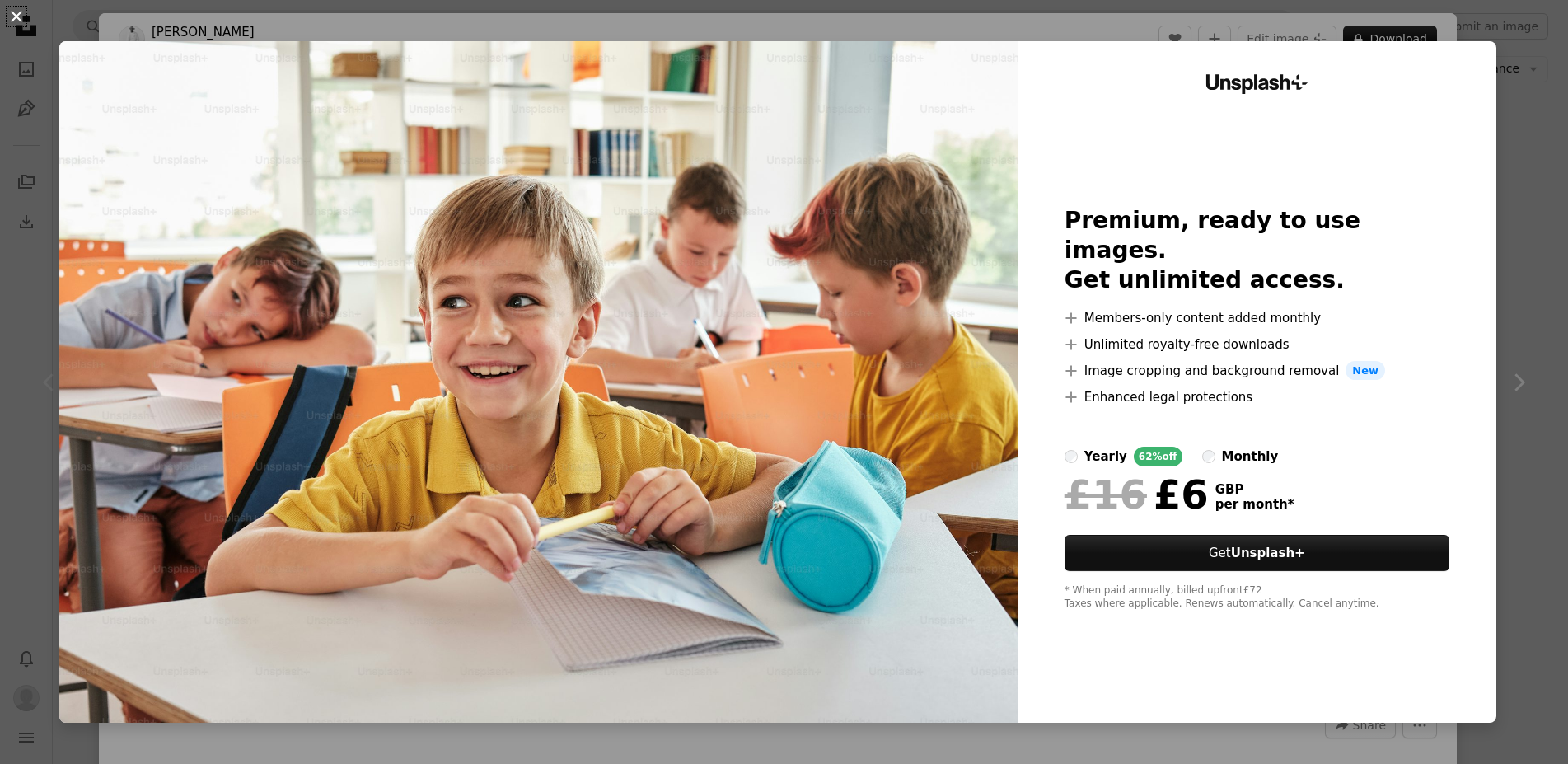
click at [15, 20] on button "An X shape" at bounding box center [16, 16] width 20 height 20
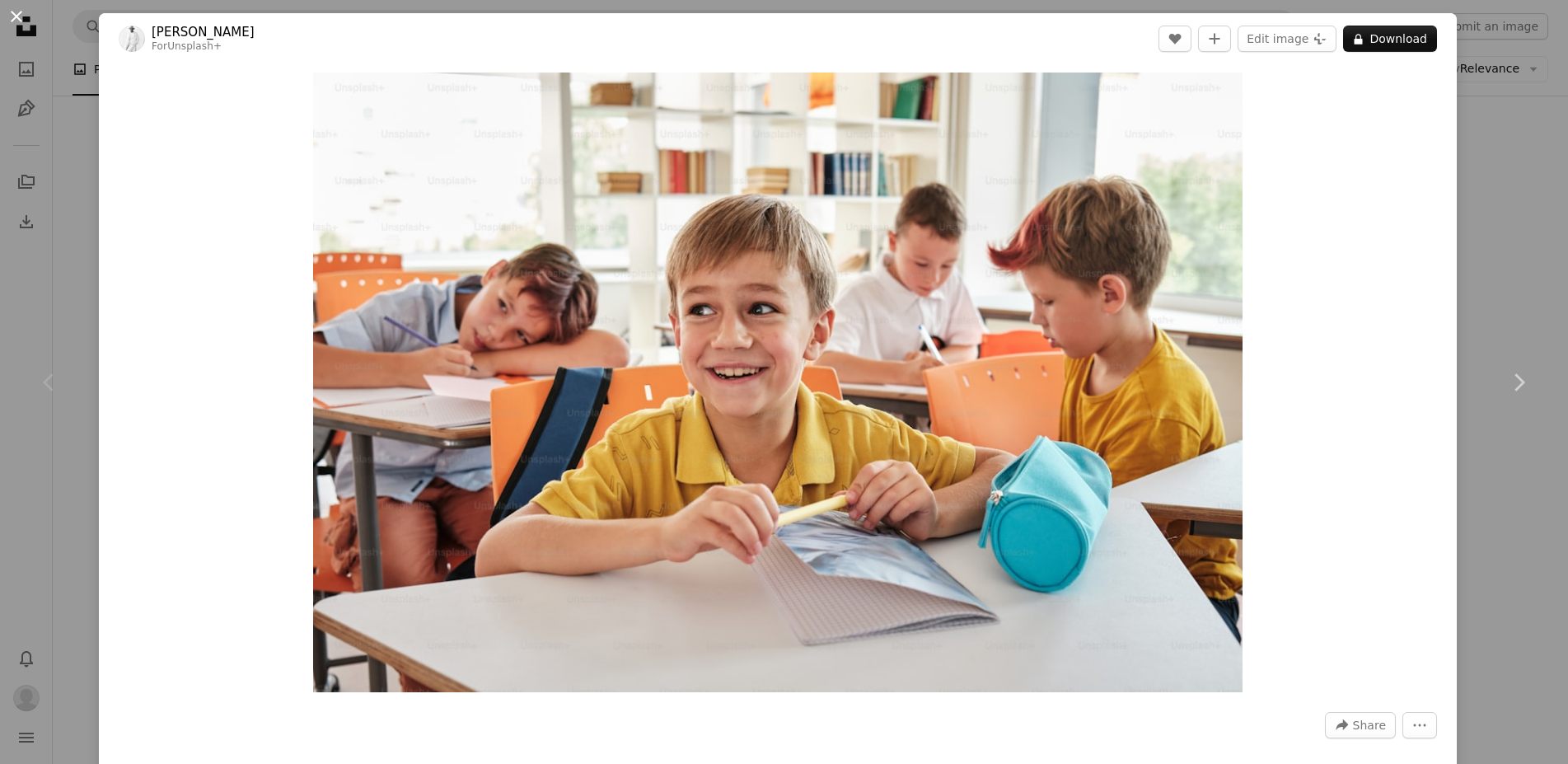
click at [18, 15] on button "An X shape" at bounding box center [16, 16] width 20 height 20
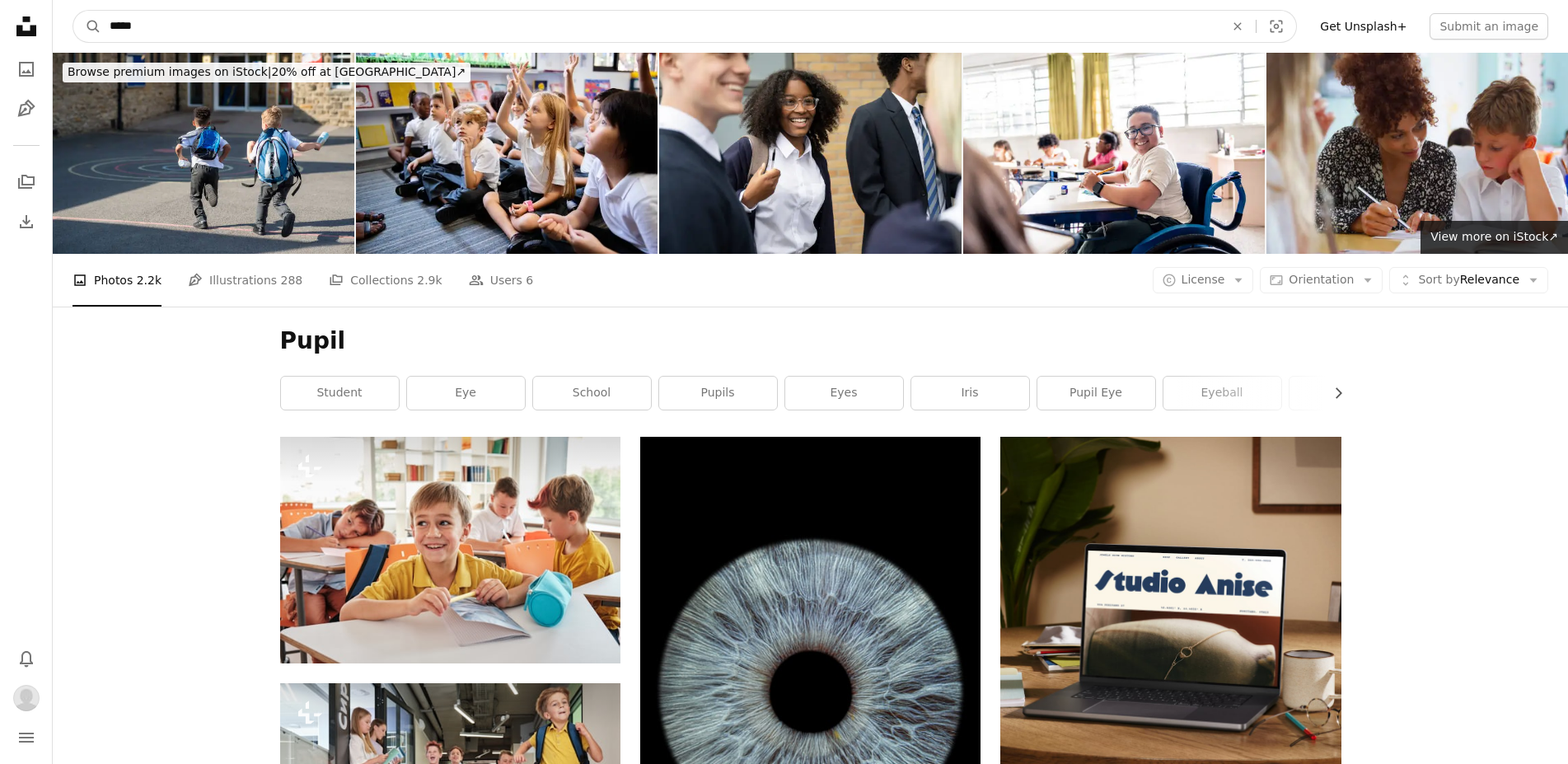
drag, startPoint x: 138, startPoint y: 21, endPoint x: 301, endPoint y: 40, distance: 164.1
click at [144, 22] on input "*****" at bounding box center [660, 26] width 1117 height 31
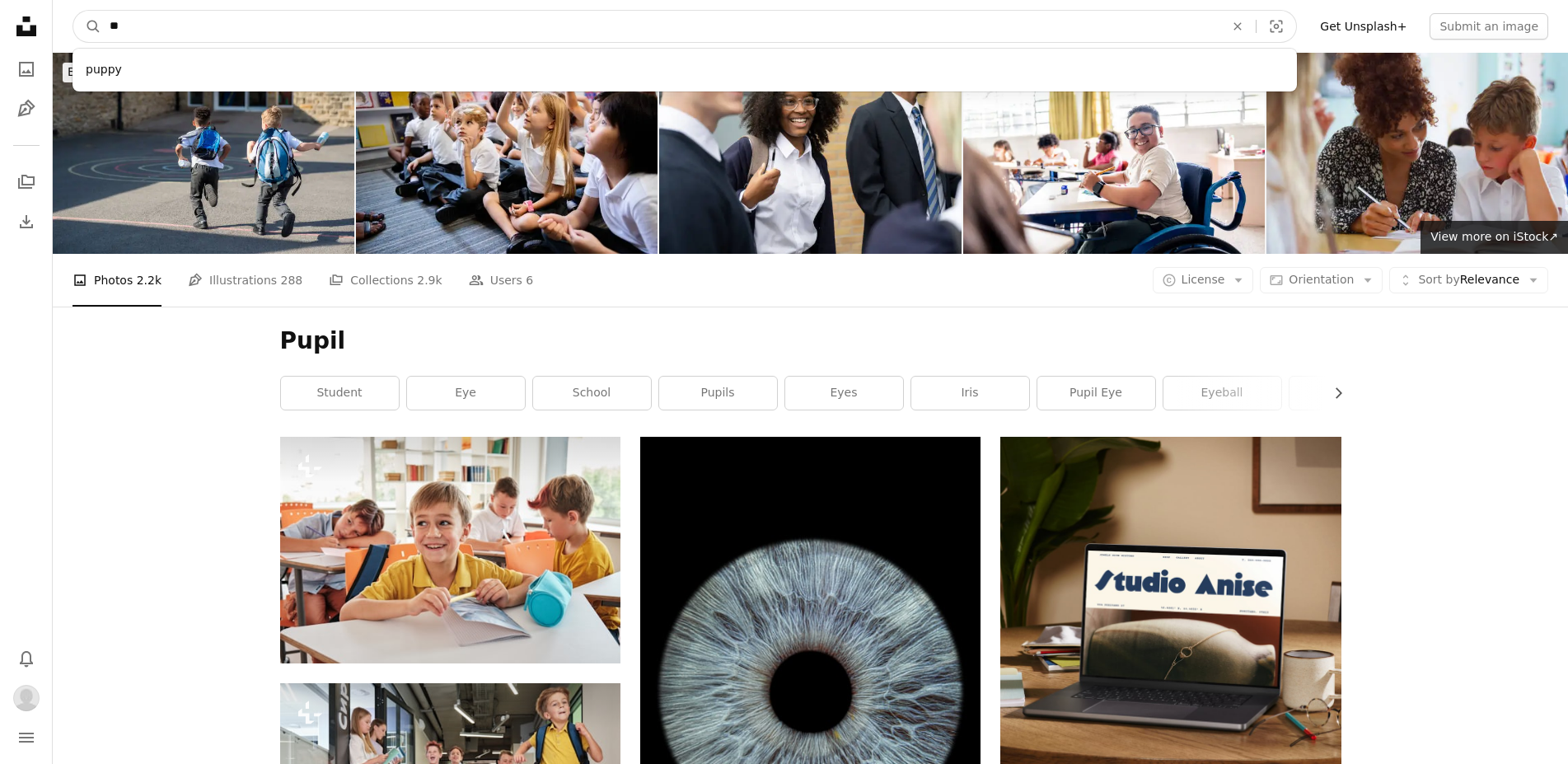
type input "*"
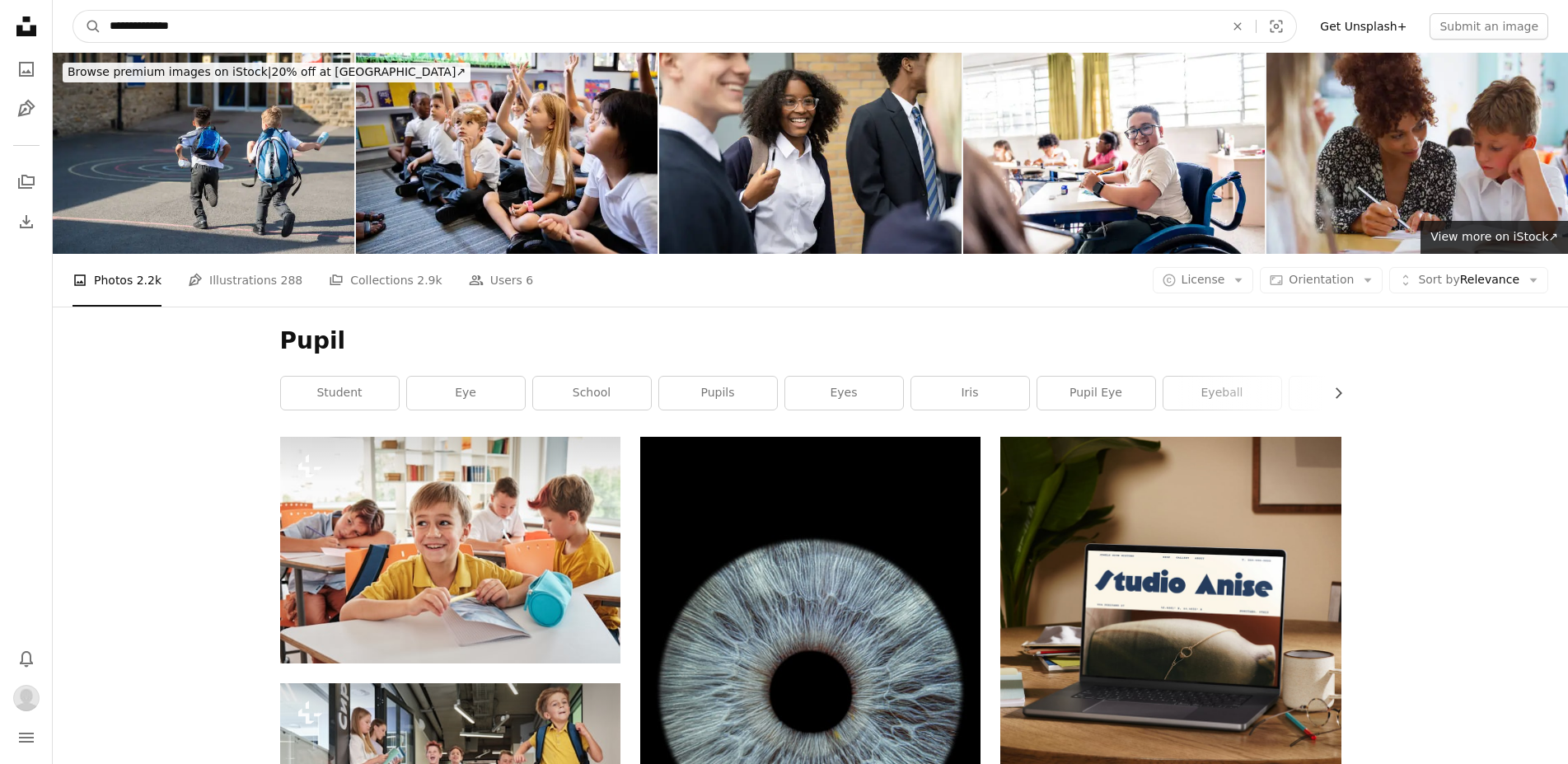
type input "**********"
click button "A magnifying glass" at bounding box center [87, 26] width 28 height 31
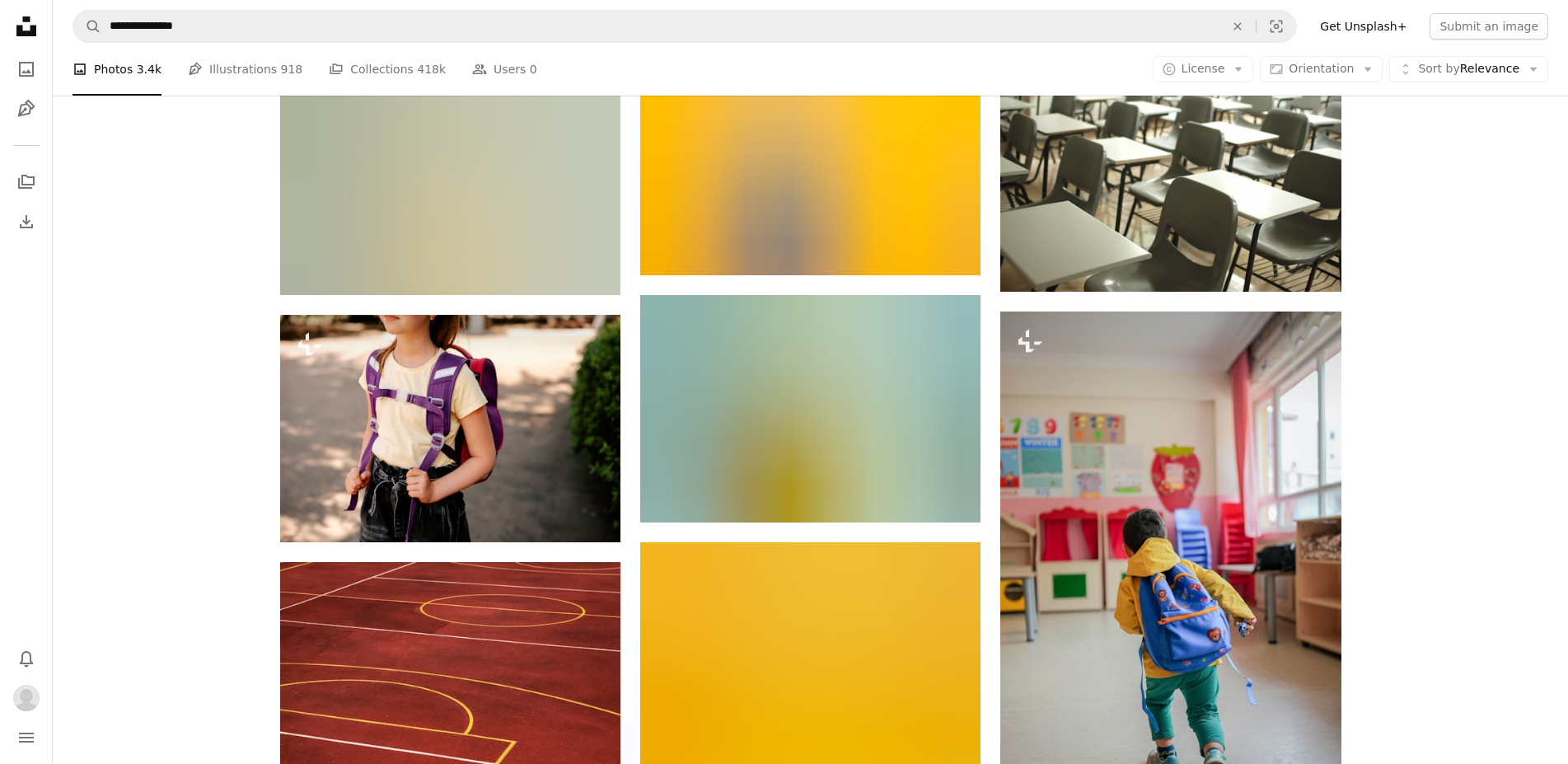
scroll to position [840, 0]
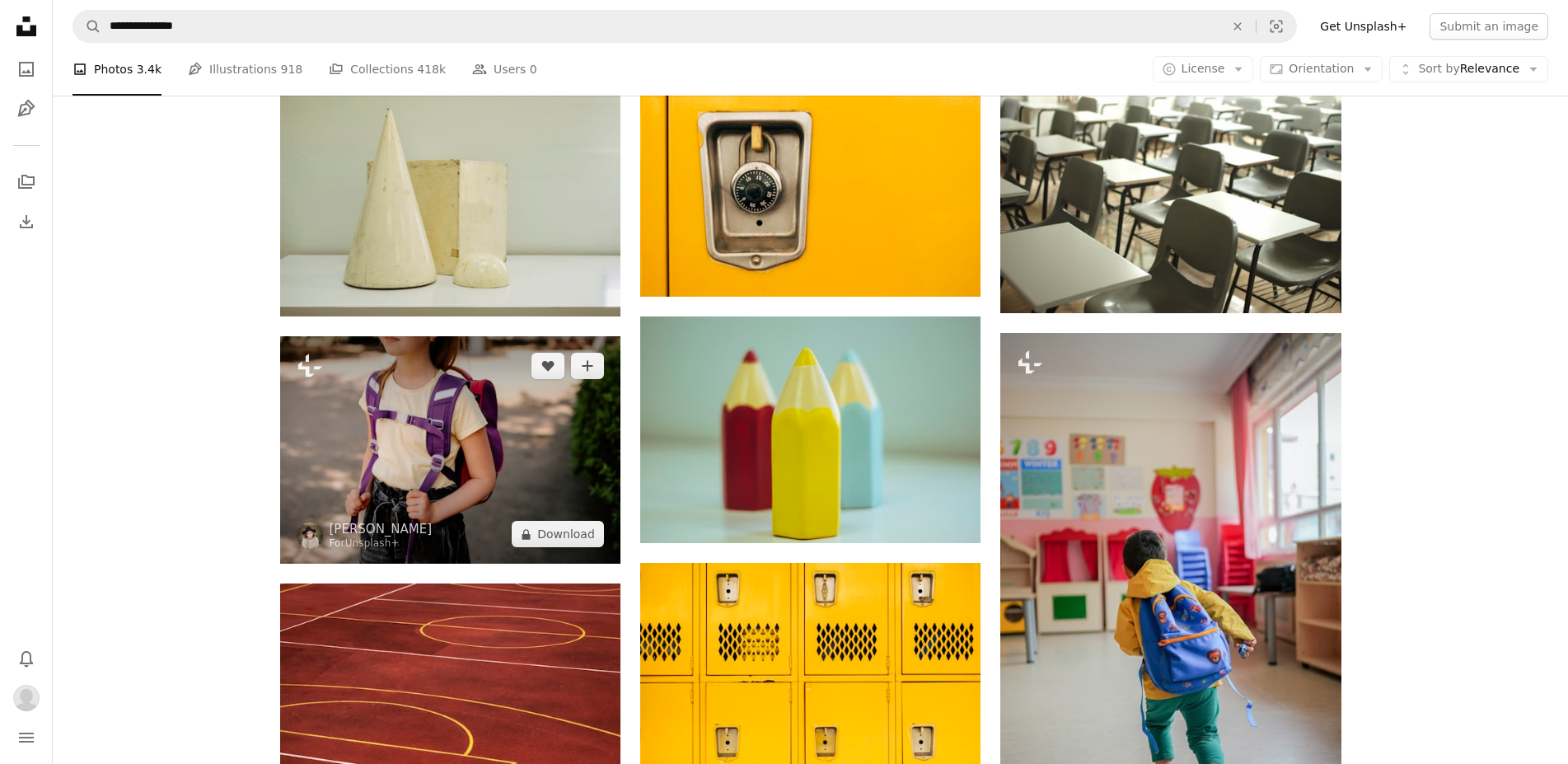
click at [389, 443] on img at bounding box center [450, 449] width 340 height 227
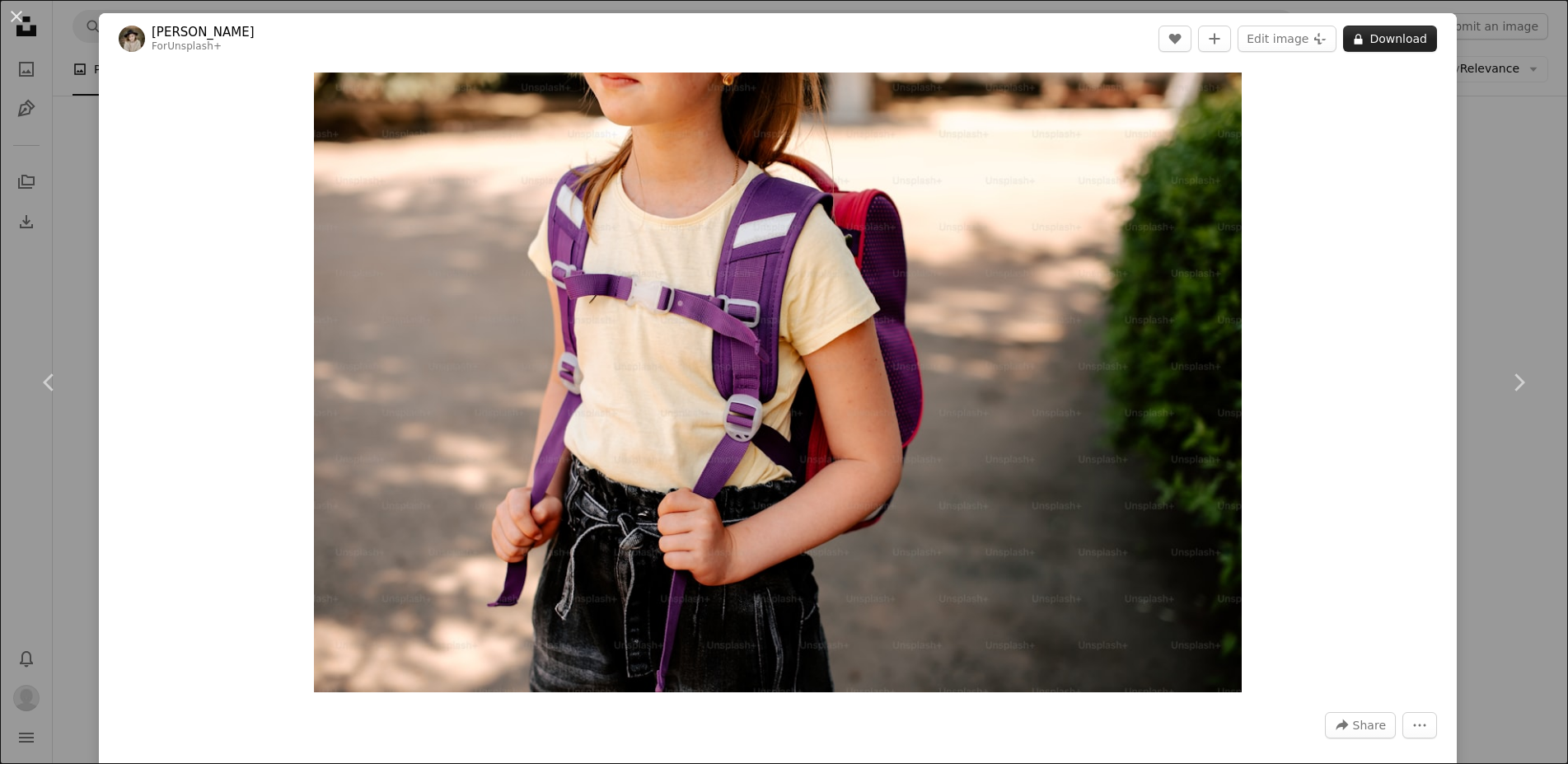
click at [1387, 39] on button "A lock Download" at bounding box center [1389, 38] width 94 height 26
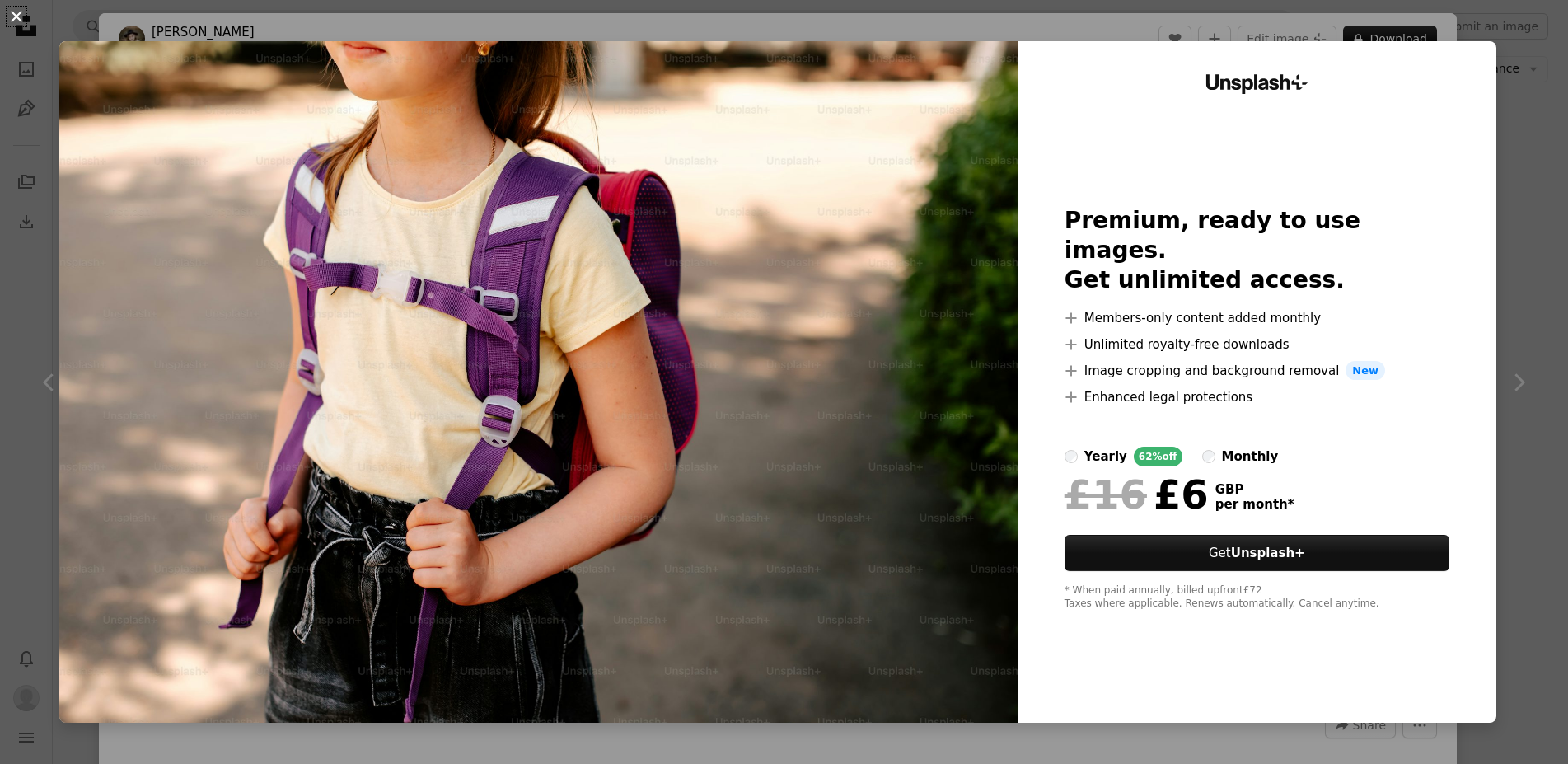
click at [14, 20] on button "An X shape" at bounding box center [16, 16] width 20 height 20
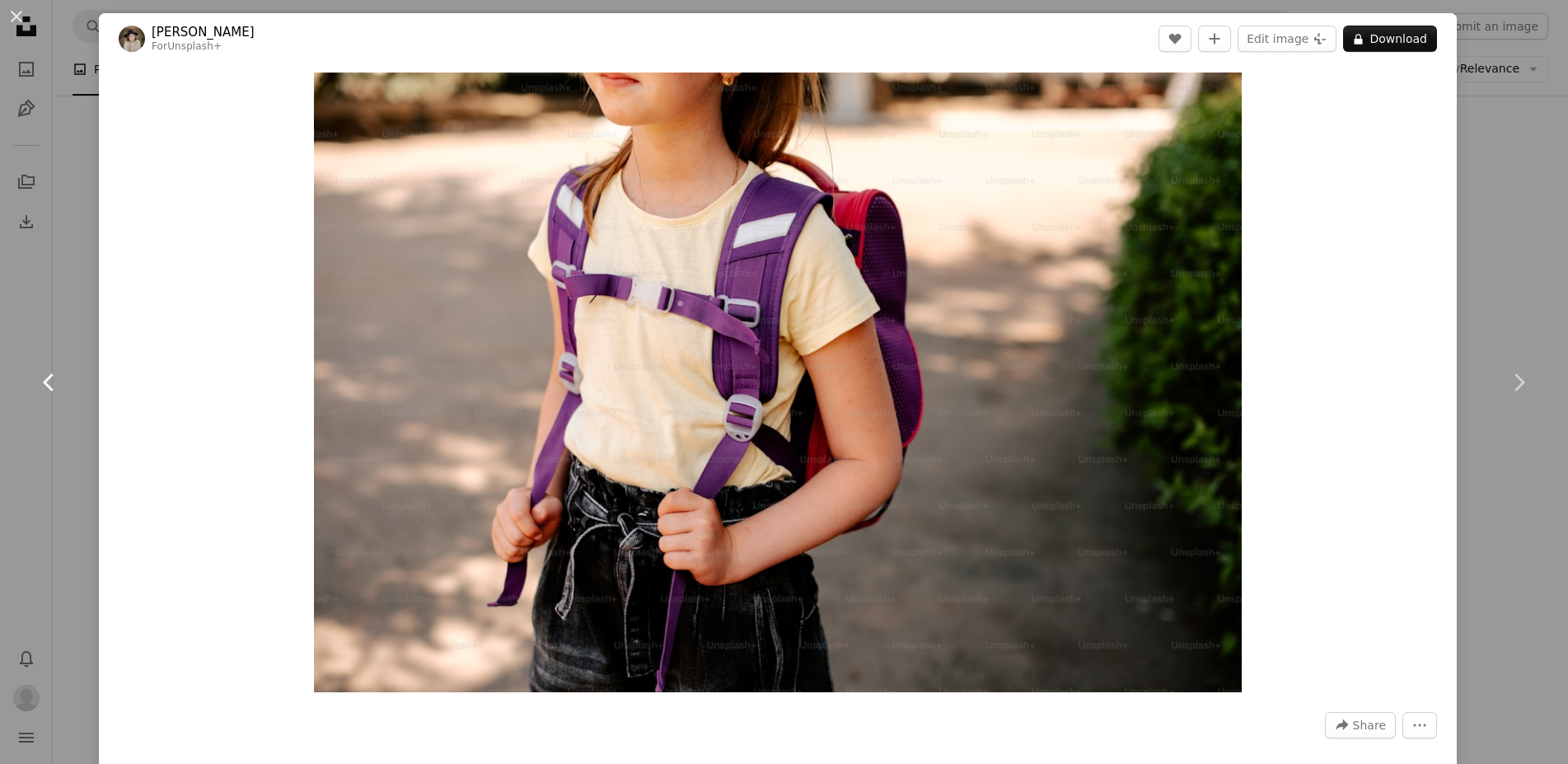
click at [33, 322] on link "Chevron left" at bounding box center [49, 382] width 99 height 158
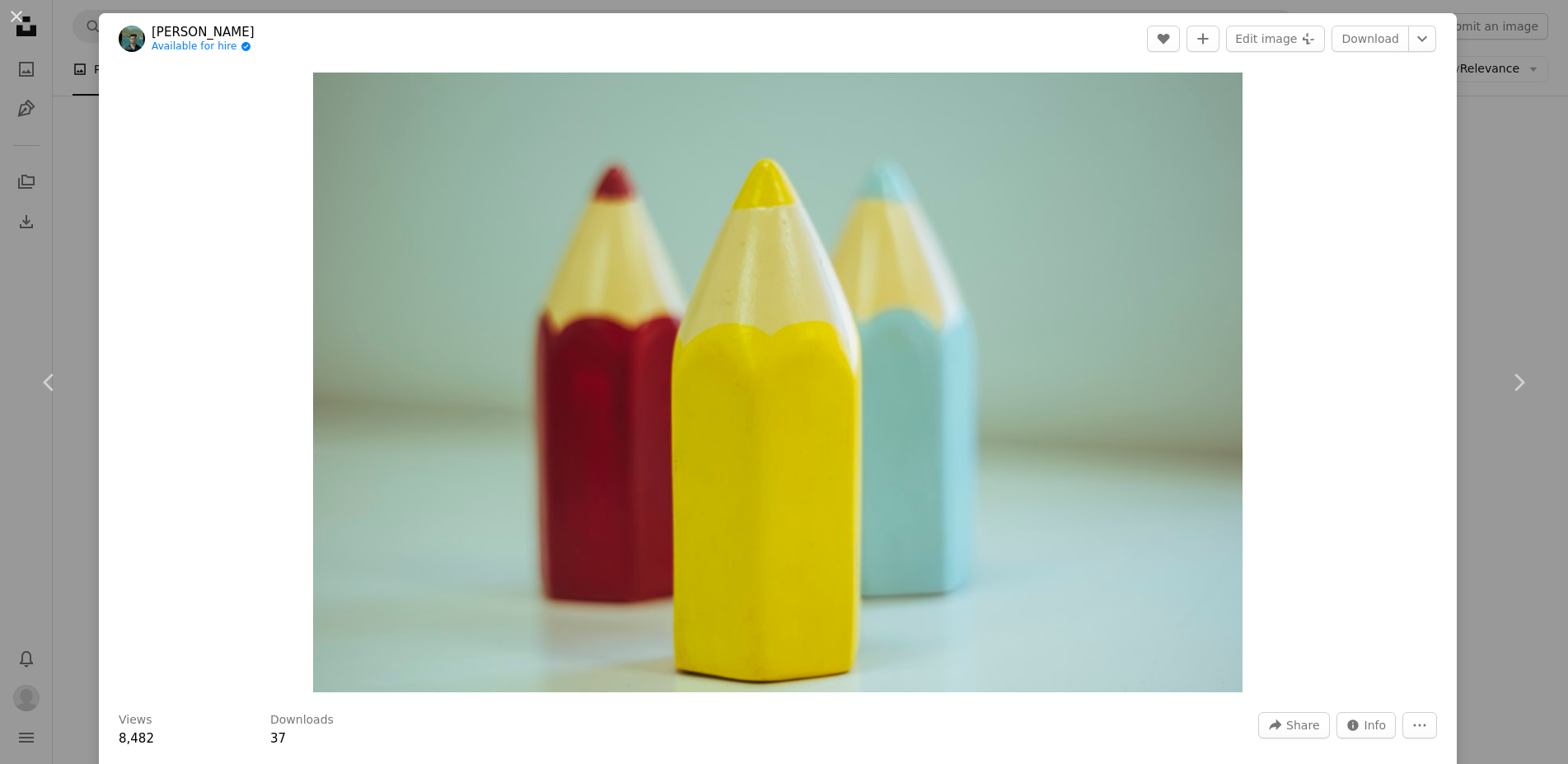
click at [1490, 136] on div "An X shape Chevron left Chevron right [PERSON_NAME] Available for hire A checkm…" at bounding box center [784, 382] width 1568 height 764
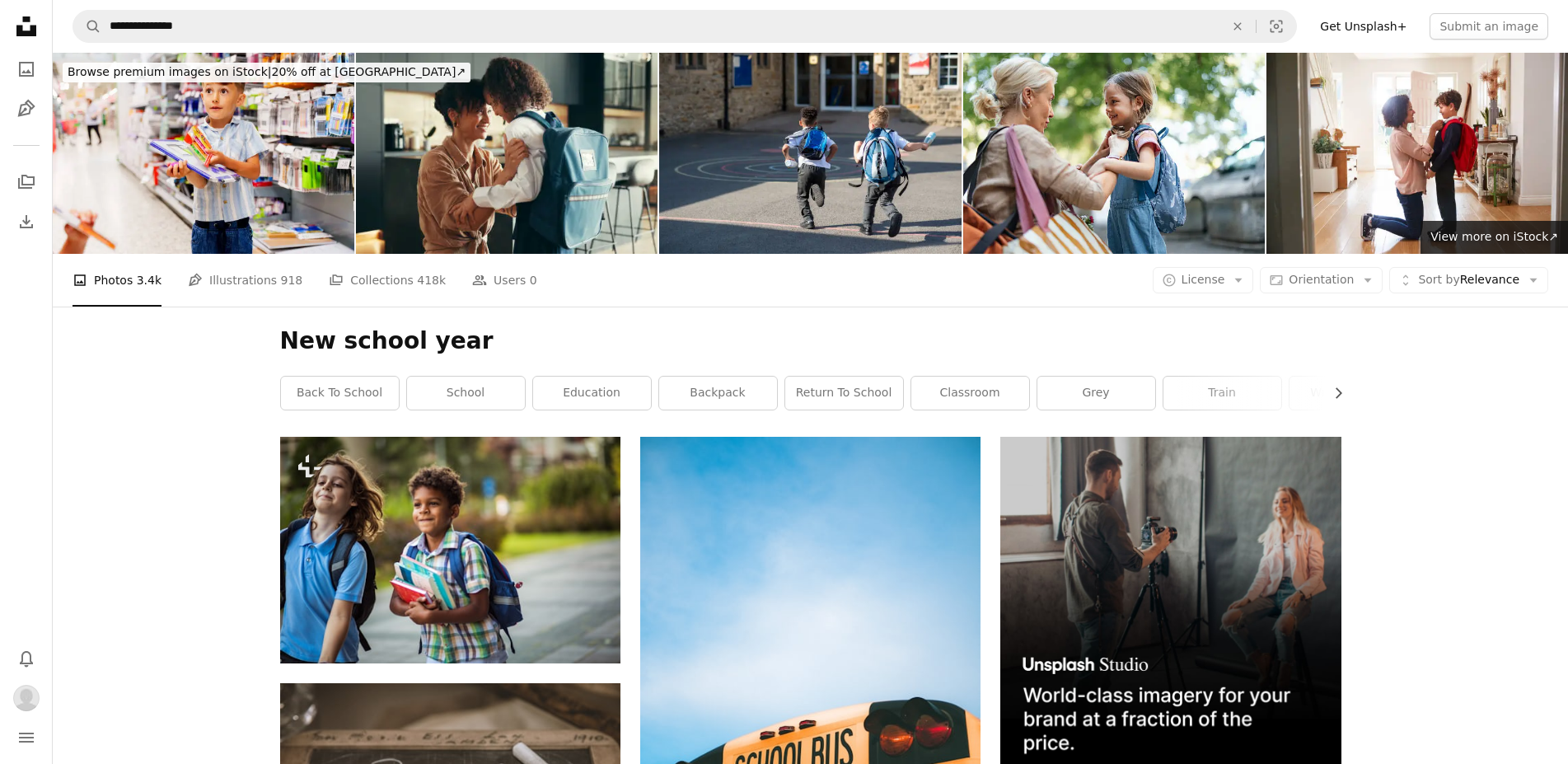
click at [23, 35] on icon at bounding box center [26, 26] width 20 height 20
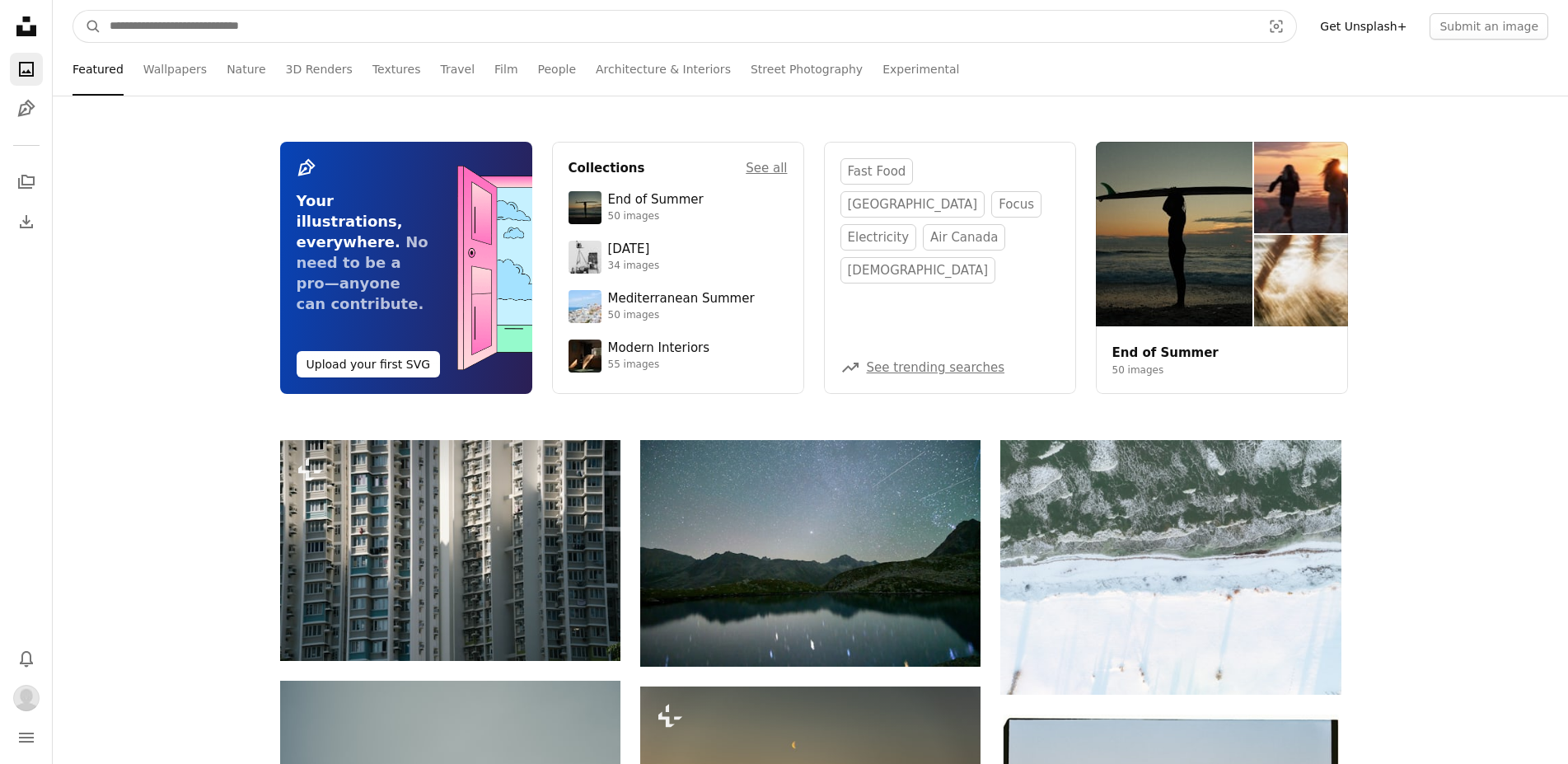
click at [225, 25] on input "Find visuals sitewide" at bounding box center [679, 26] width 1155 height 31
type input "****"
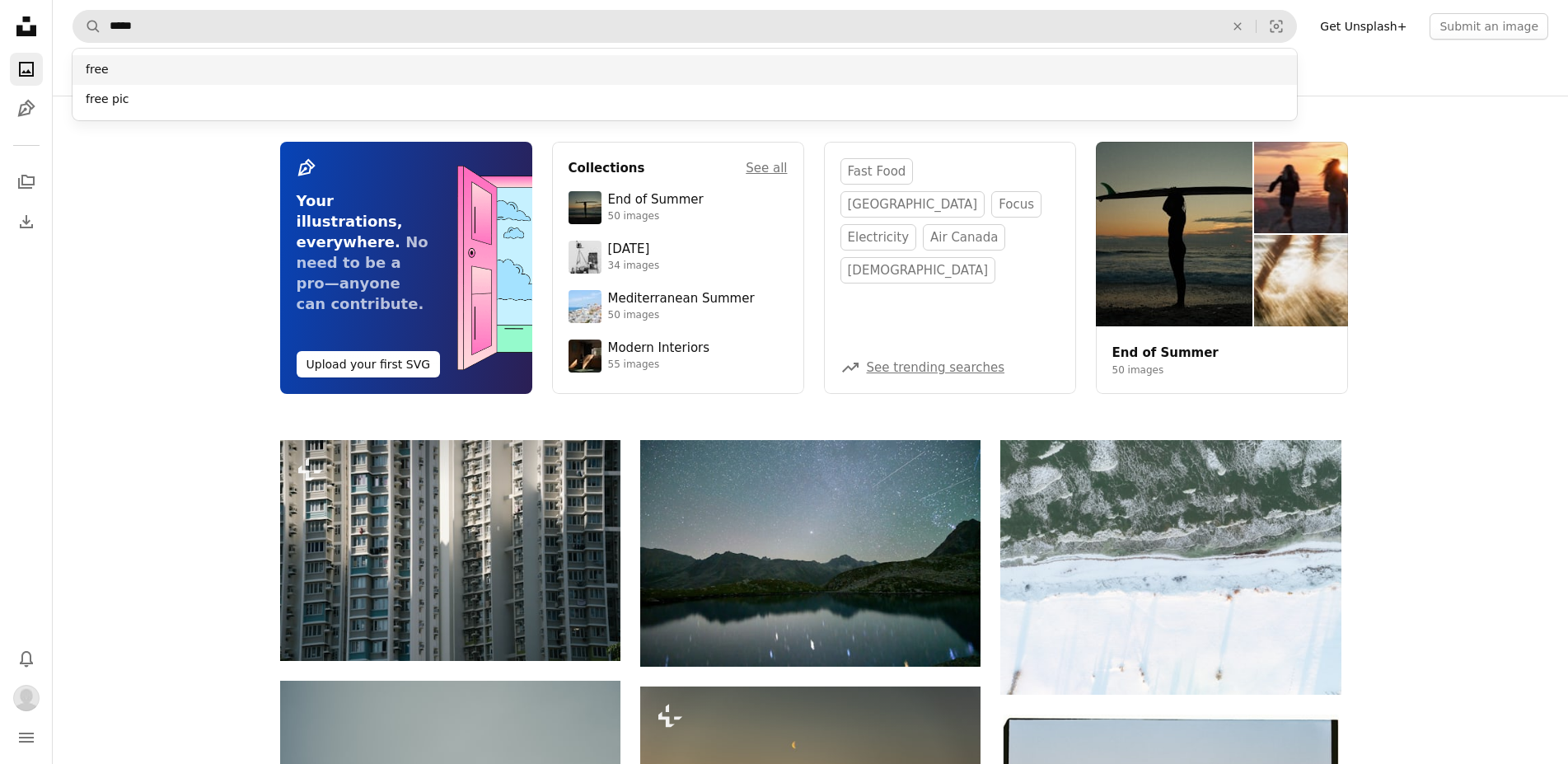
click at [113, 76] on div "free" at bounding box center [685, 69] width 1224 height 30
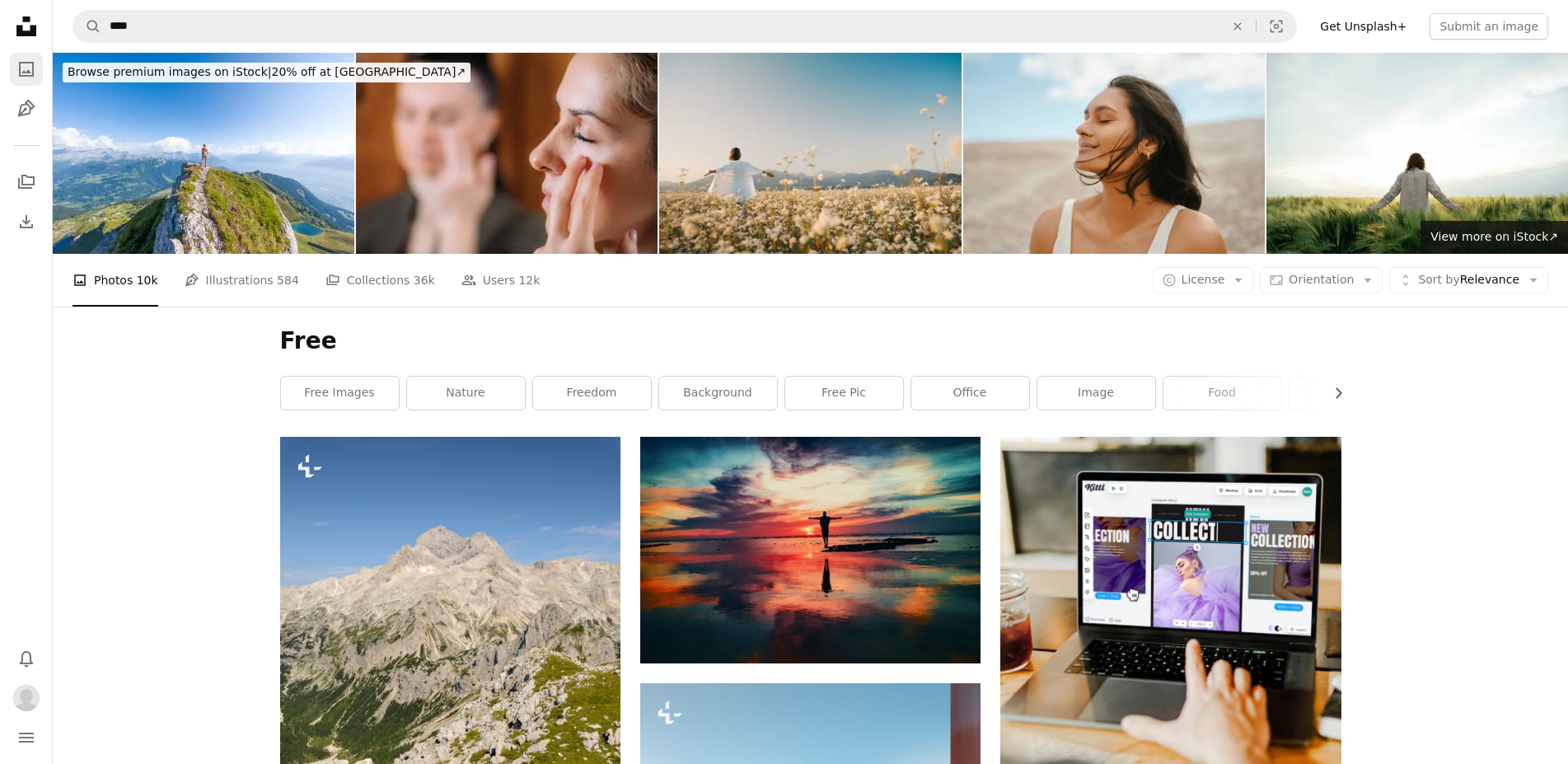
click at [28, 62] on icon "Photos" at bounding box center [26, 69] width 15 height 15
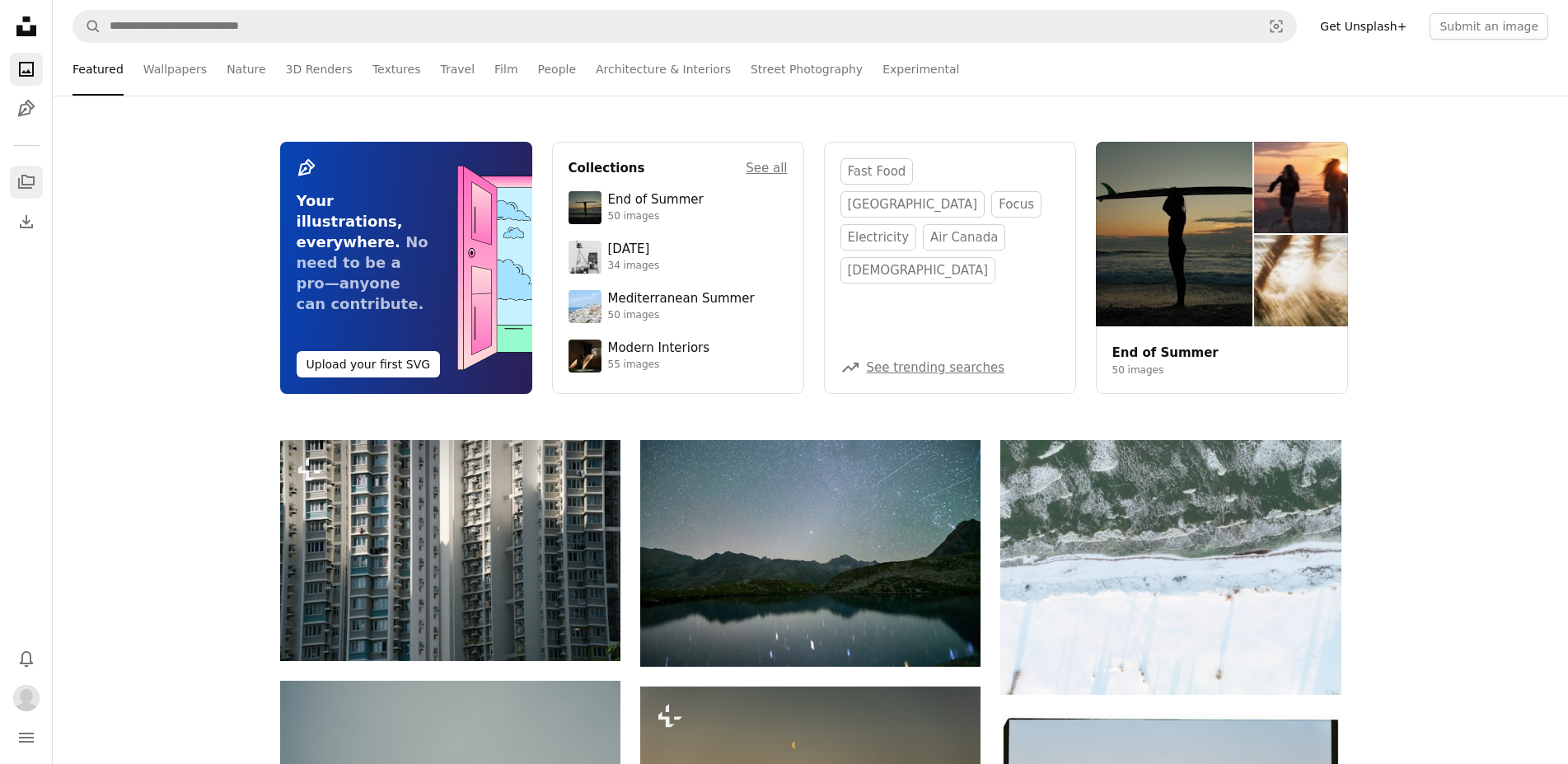
click at [31, 187] on icon "Collections" at bounding box center [26, 182] width 16 height 14
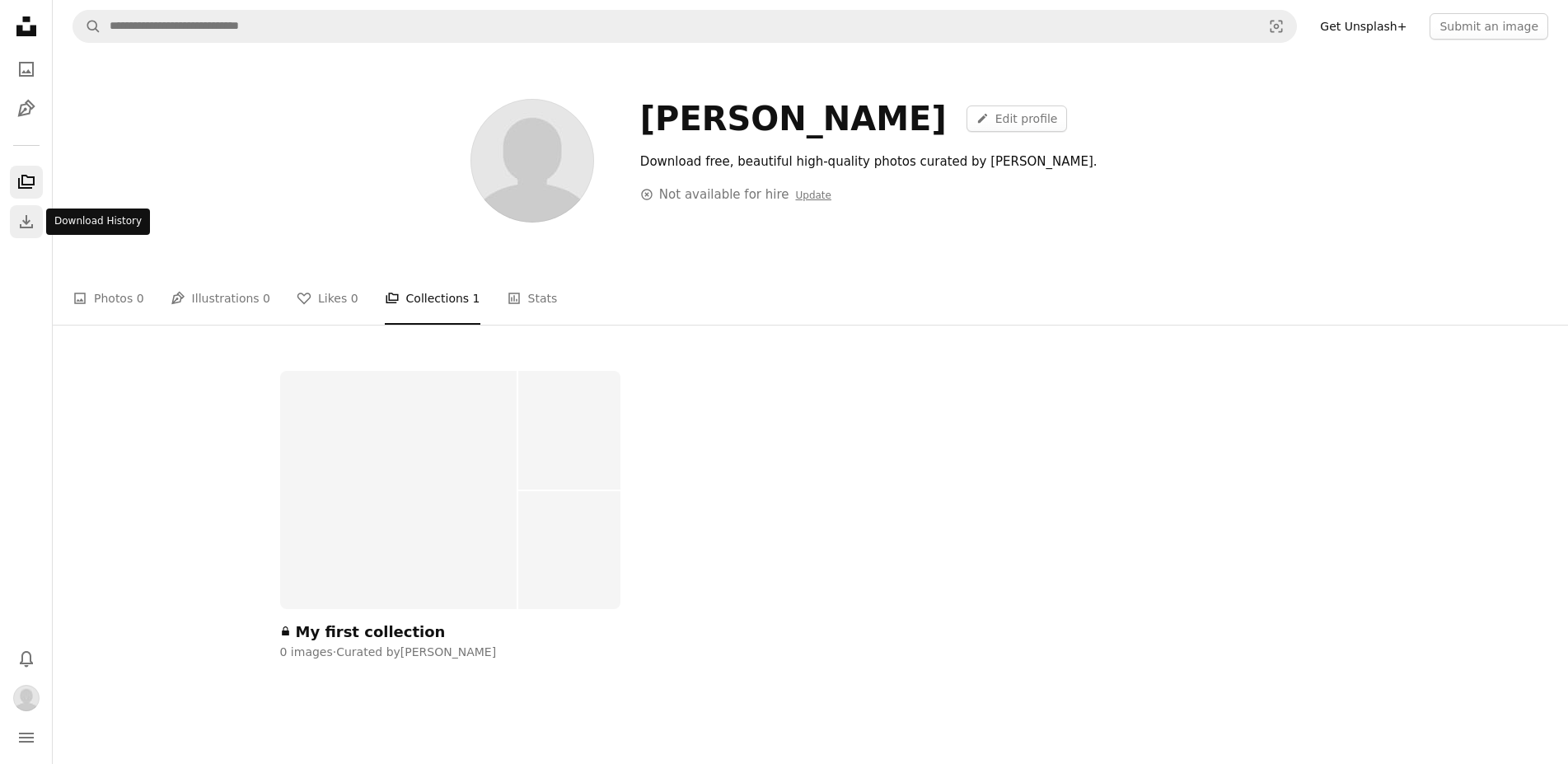
click at [25, 225] on icon "Download" at bounding box center [26, 222] width 20 height 20
